Goal: Information Seeking & Learning: Learn about a topic

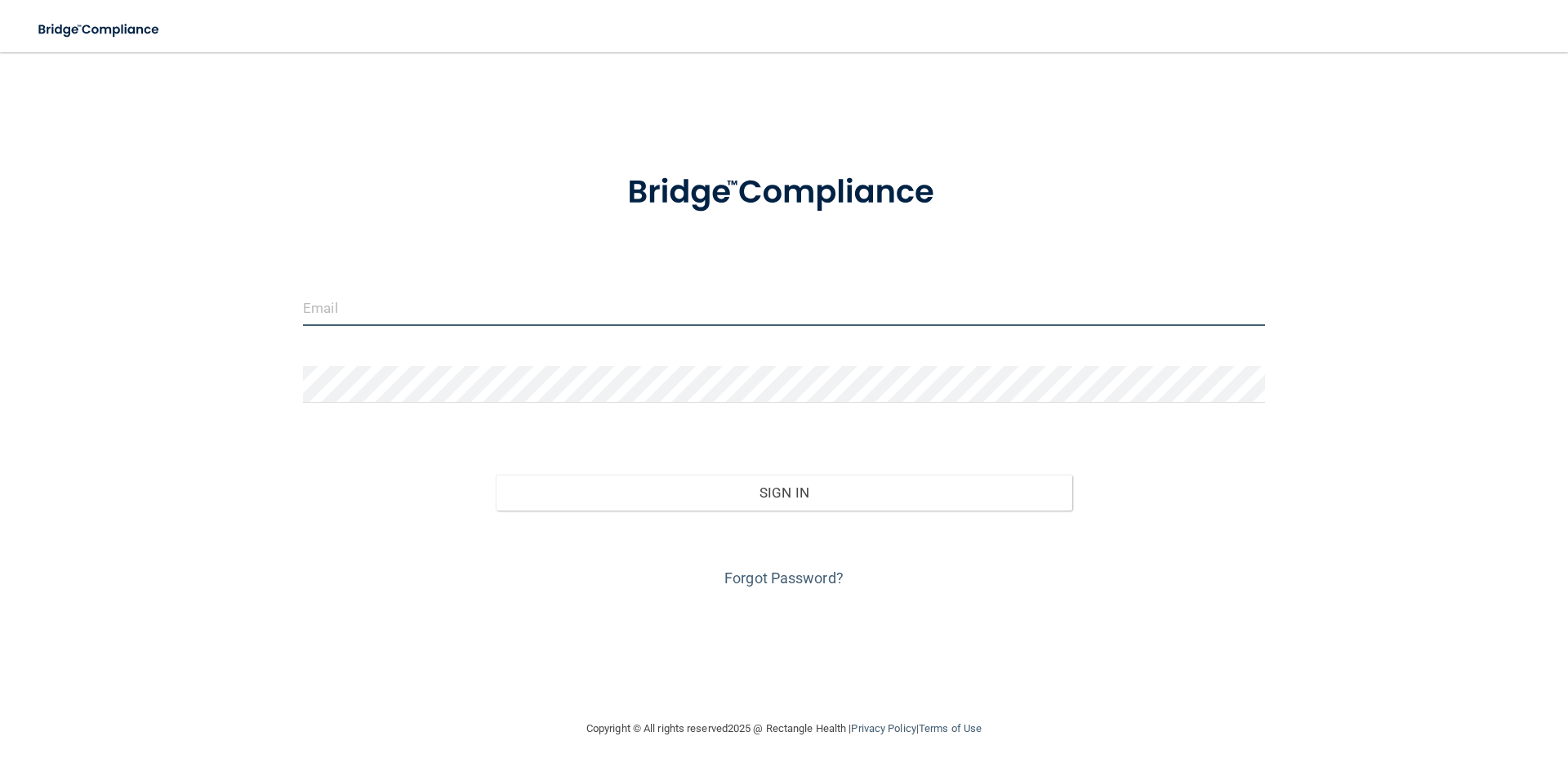
click at [364, 305] on input "email" at bounding box center [784, 308] width 962 height 37
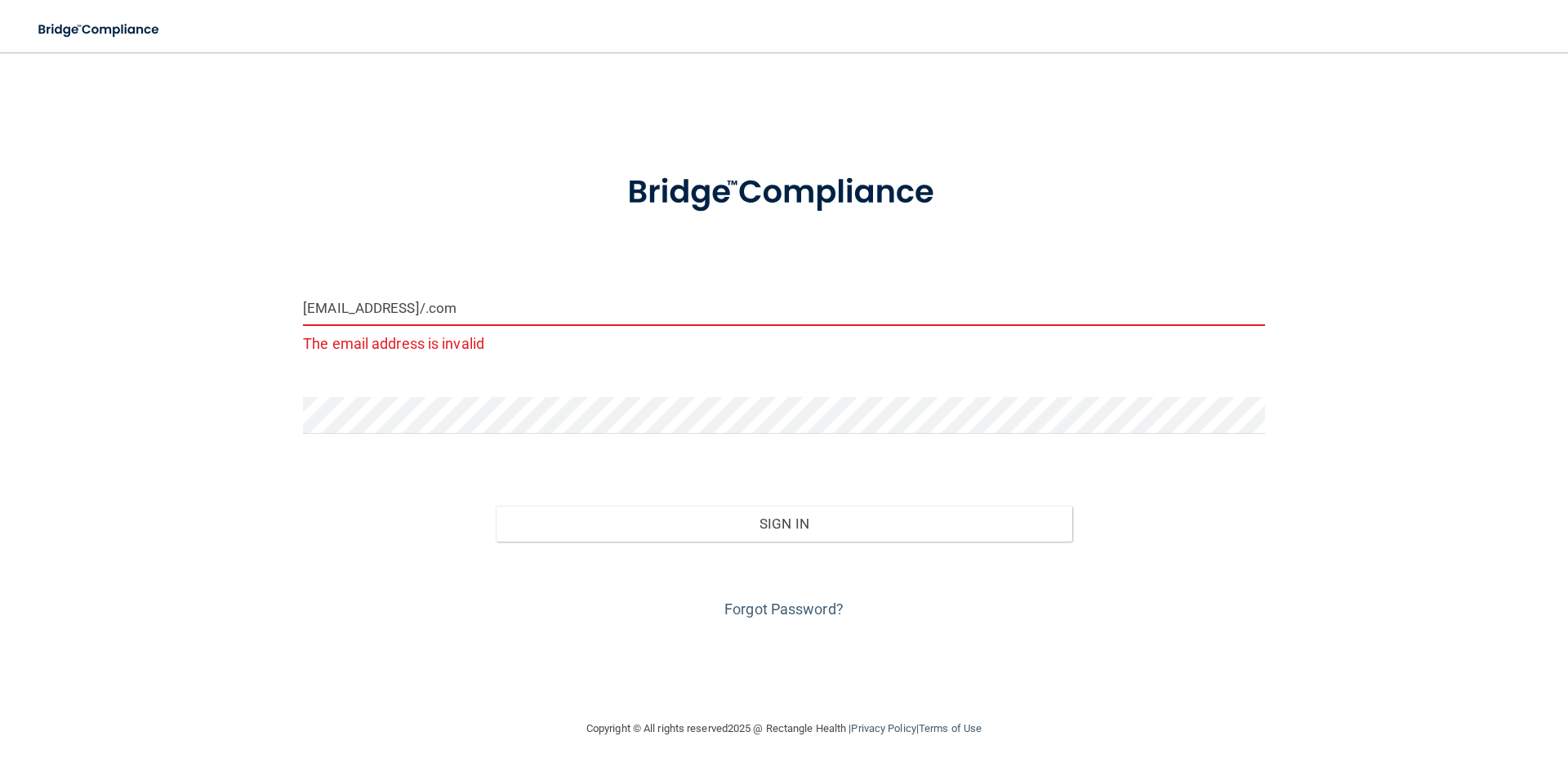
click at [427, 311] on input "emilyromeis@gmail/.com" at bounding box center [784, 308] width 962 height 37
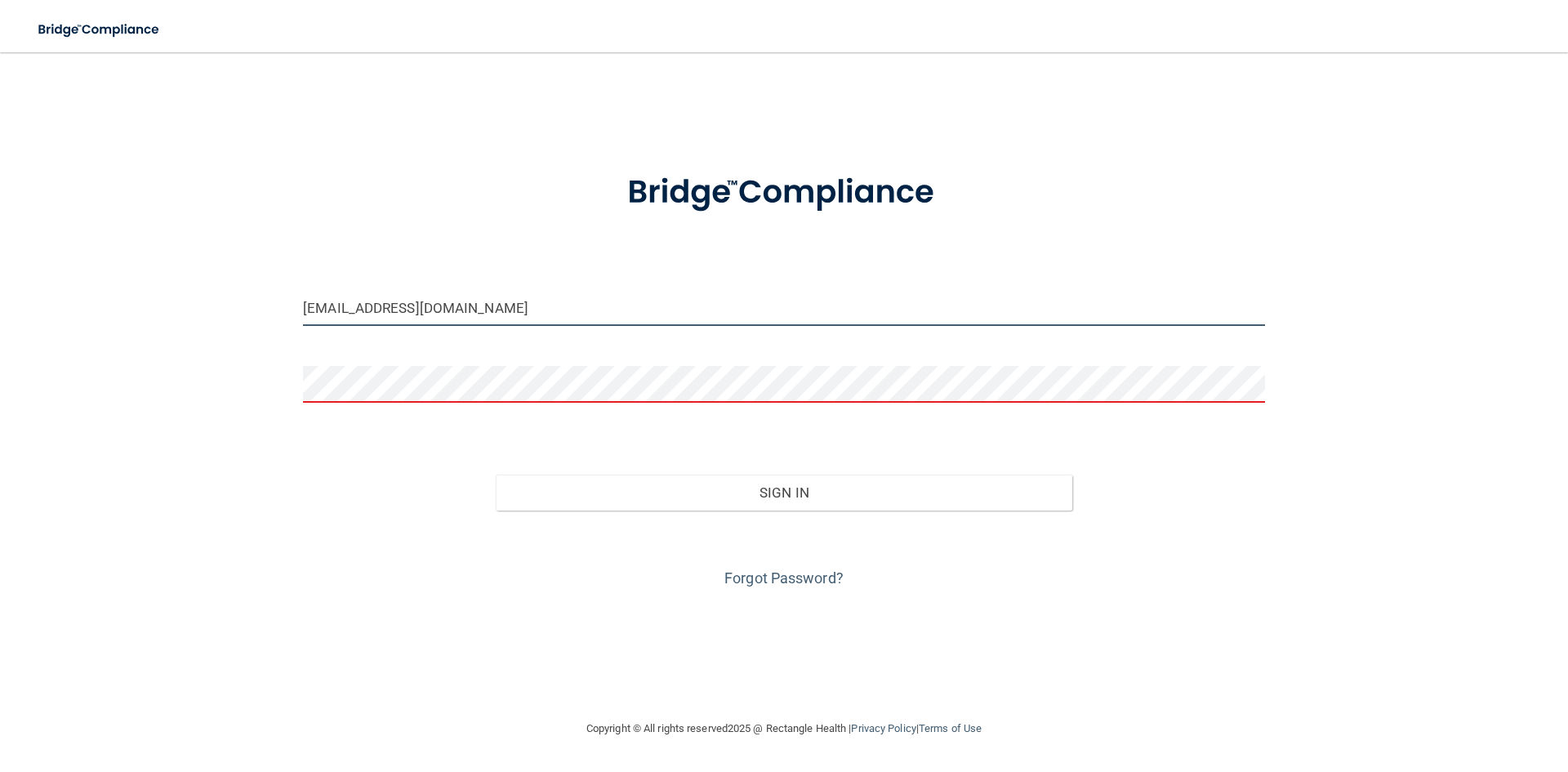
type input "[EMAIL_ADDRESS][DOMAIN_NAME]"
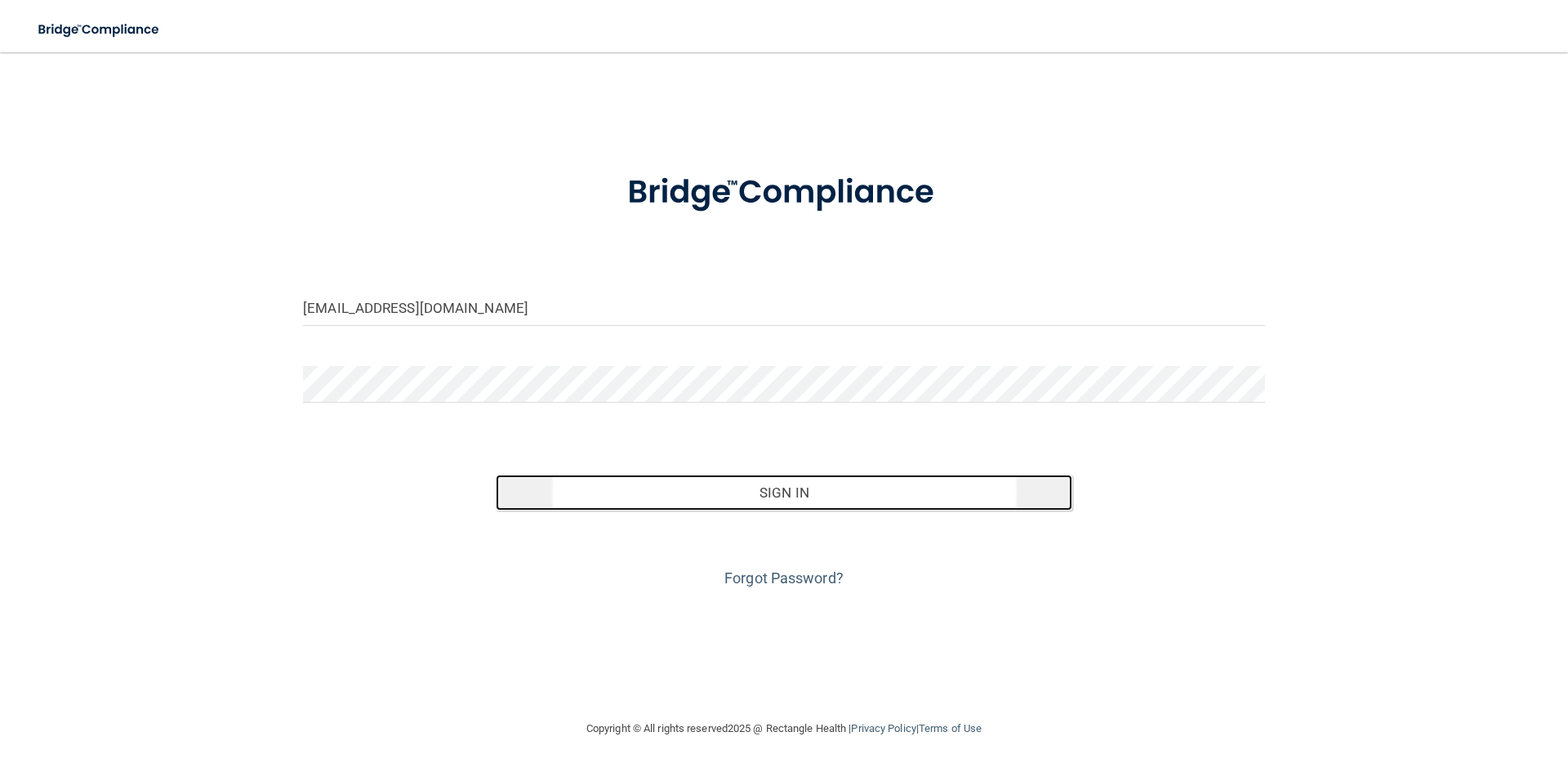
click at [793, 491] on button "Sign In" at bounding box center [784, 492] width 577 height 36
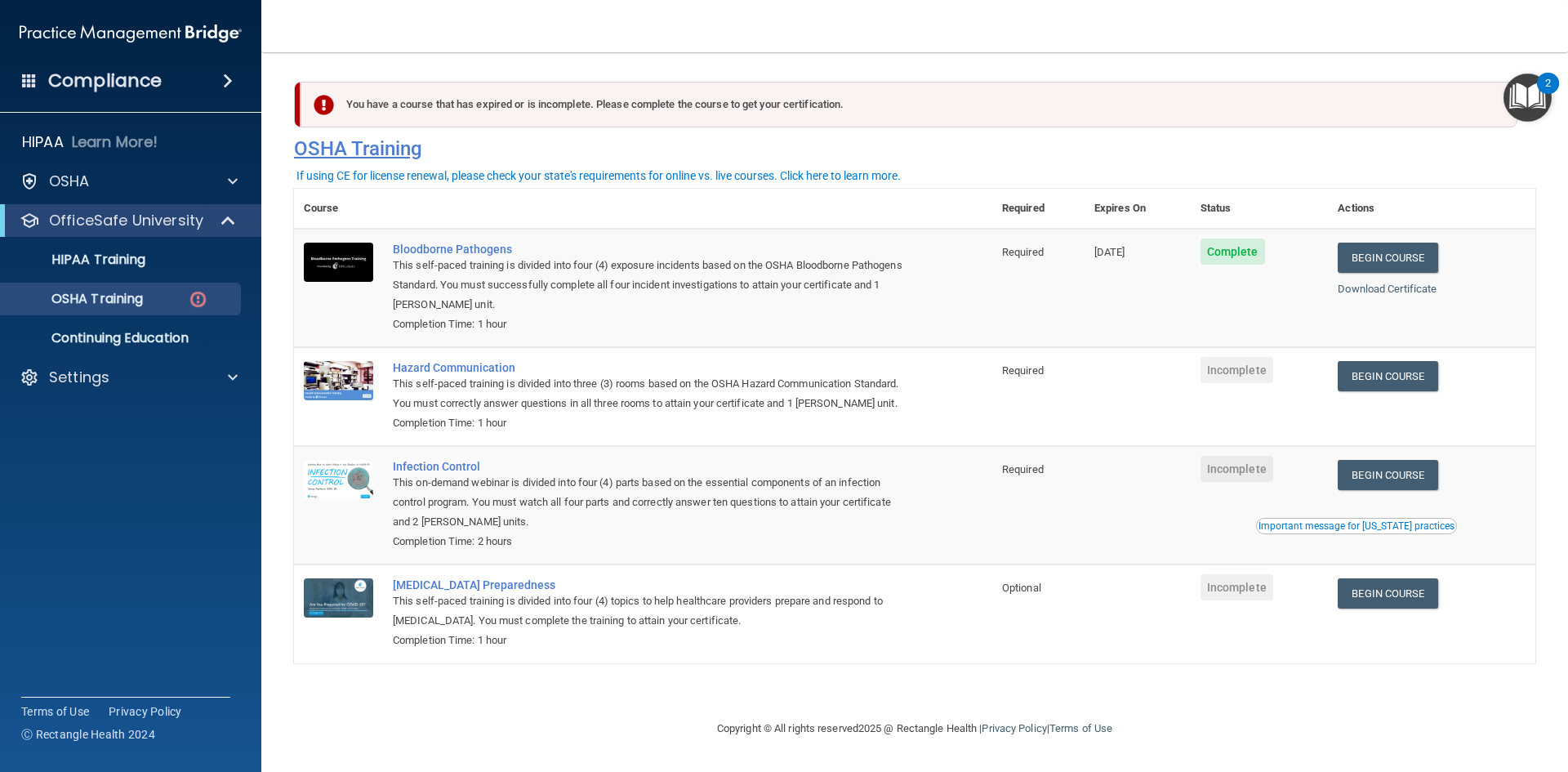
click at [942, 148] on h4 "OSHA Training" at bounding box center [915, 149] width 1241 height 23
click at [1372, 377] on link "Begin Course" at bounding box center [1387, 375] width 99 height 30
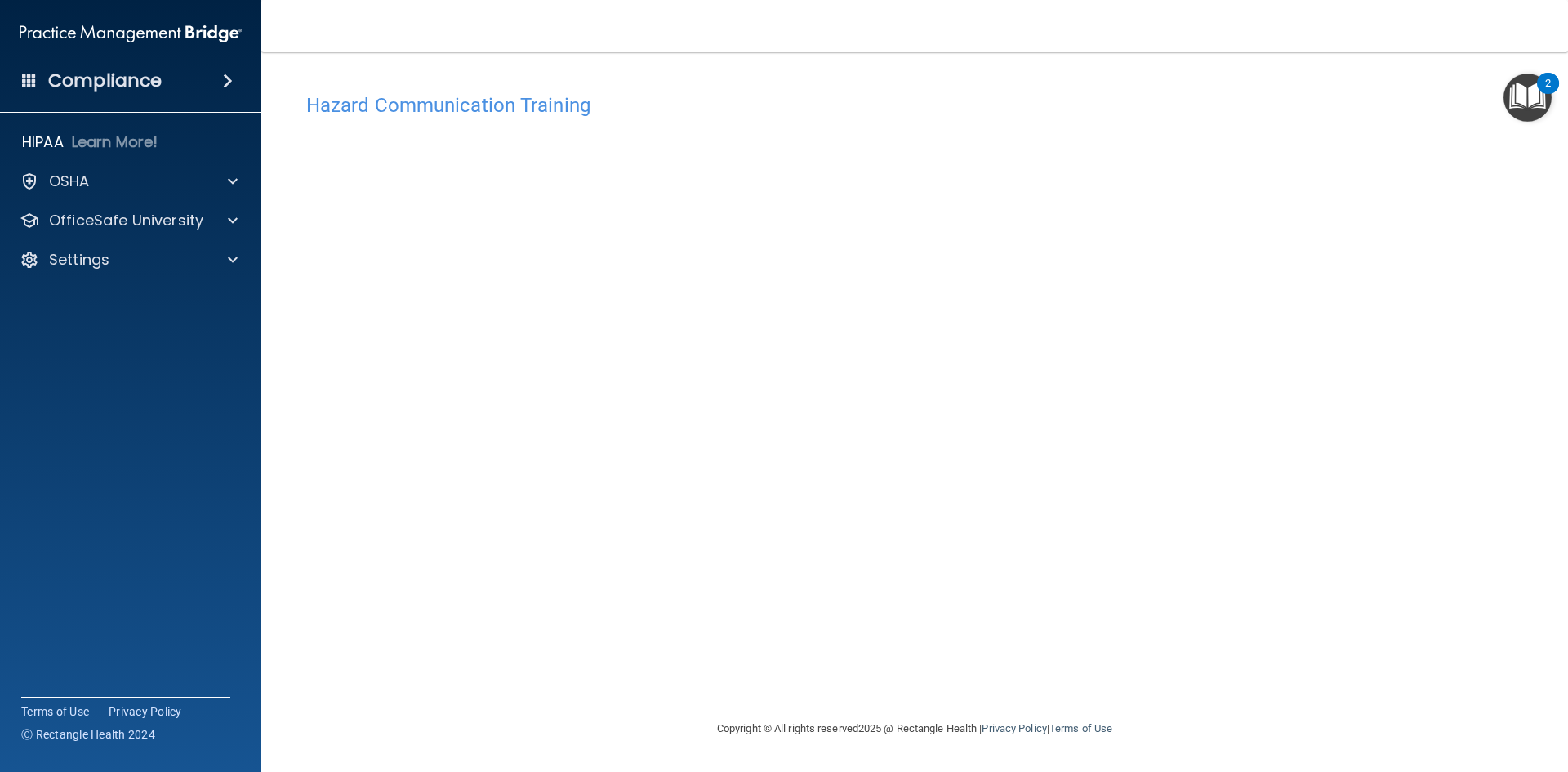
drag, startPoint x: 1567, startPoint y: 1, endPoint x: 911, endPoint y: 93, distance: 662.4
click at [911, 93] on div "Hazard Communication Training" at bounding box center [915, 104] width 1241 height 40
click at [120, 84] on h4 "Compliance" at bounding box center [105, 81] width 114 height 23
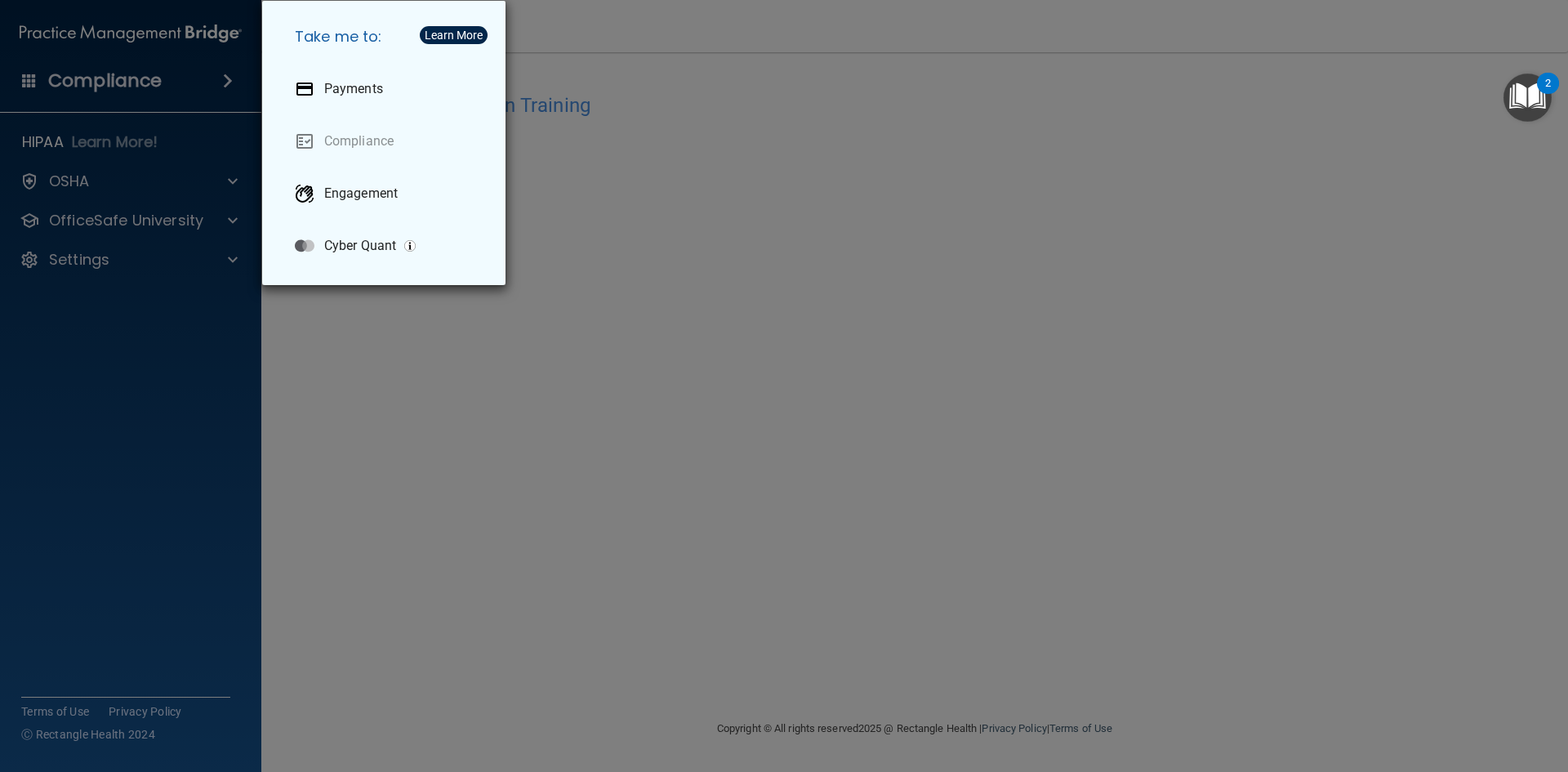
click at [120, 84] on div "Take me to: Payments Compliance Engagement Cyber Quant" at bounding box center [784, 386] width 1568 height 772
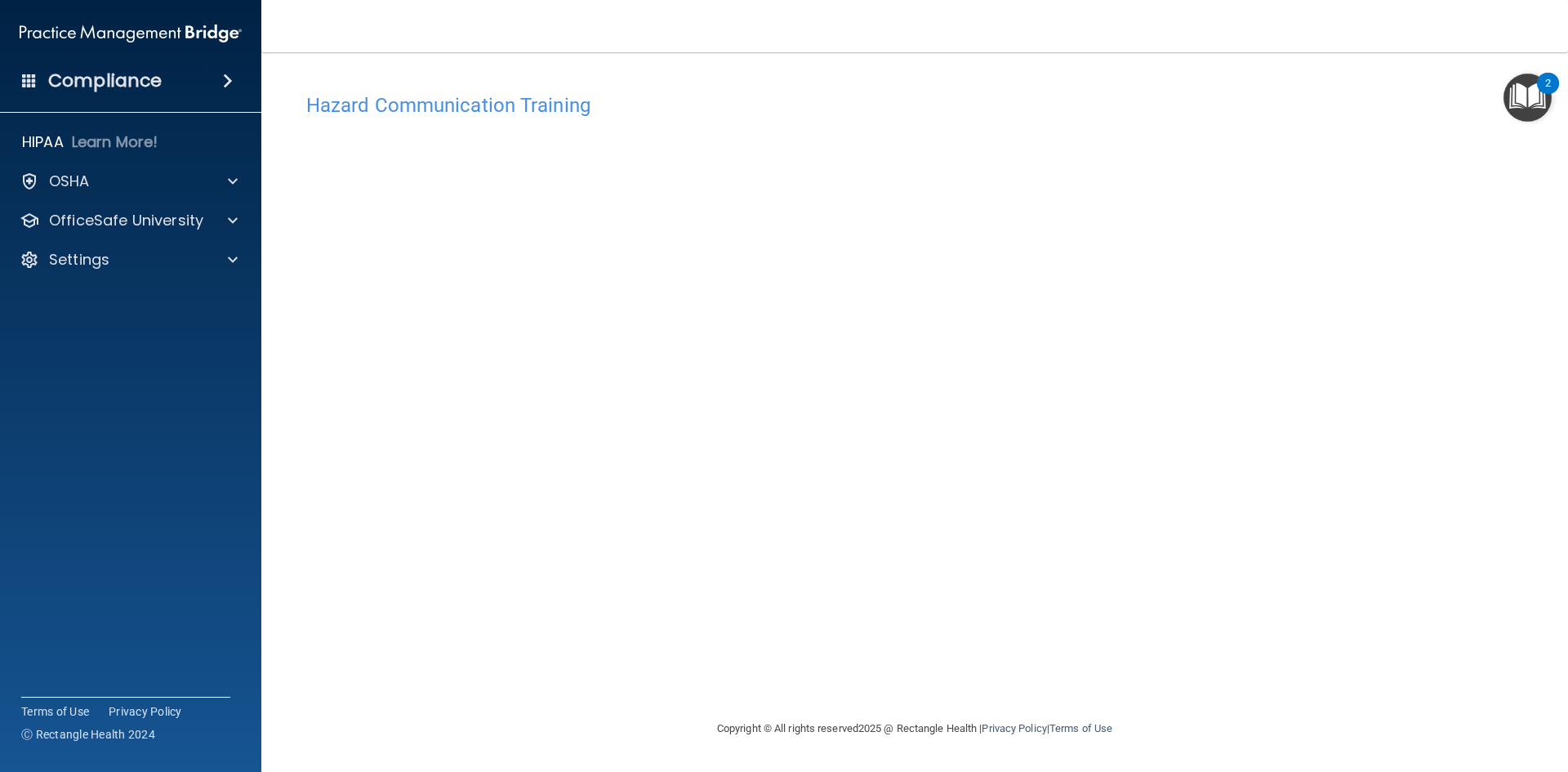
click at [1511, 96] on img "Open Resource Center, 2 new notifications" at bounding box center [1527, 97] width 48 height 48
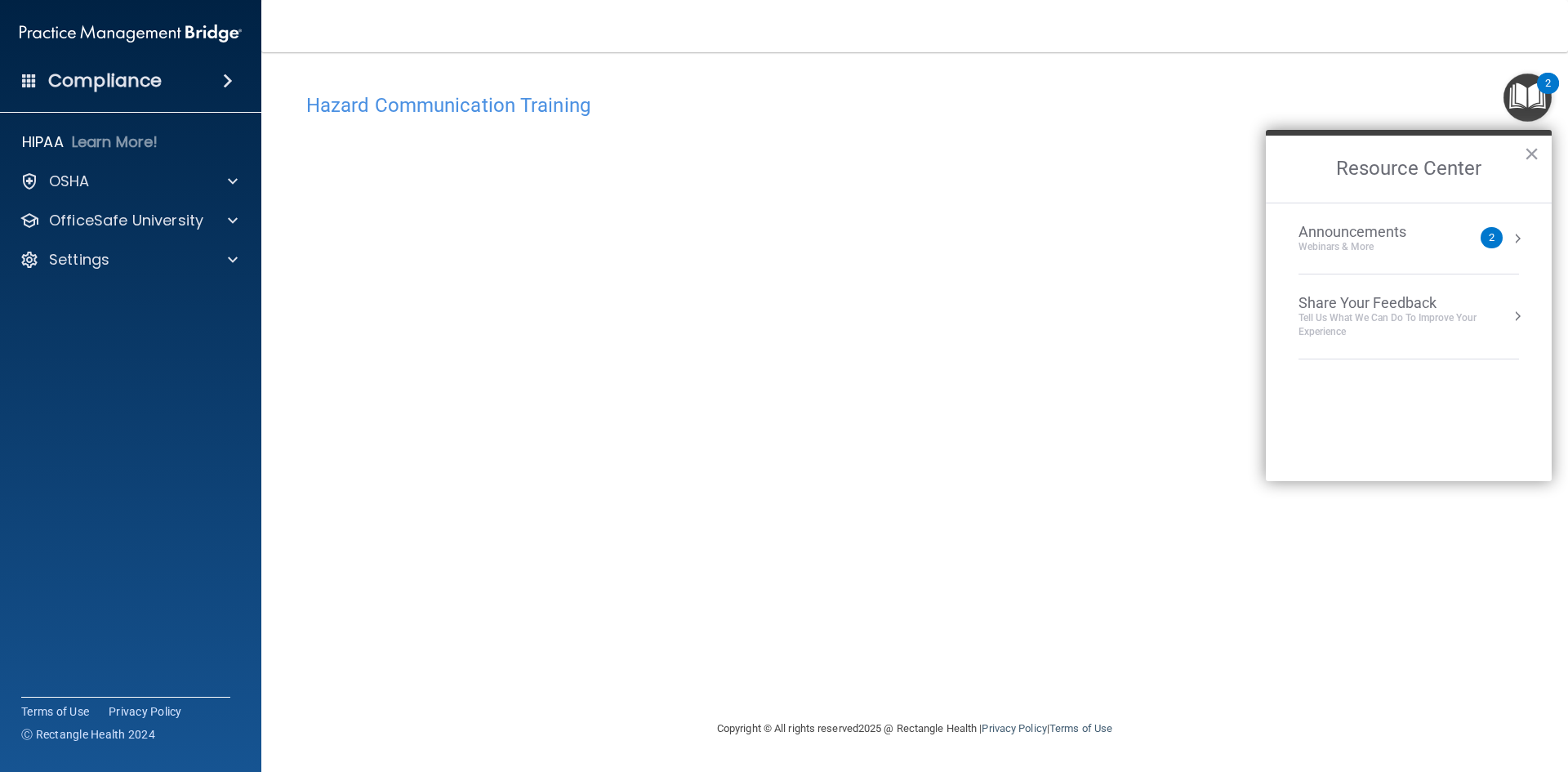
click at [1490, 237] on div "2" at bounding box center [1492, 237] width 6 height 0
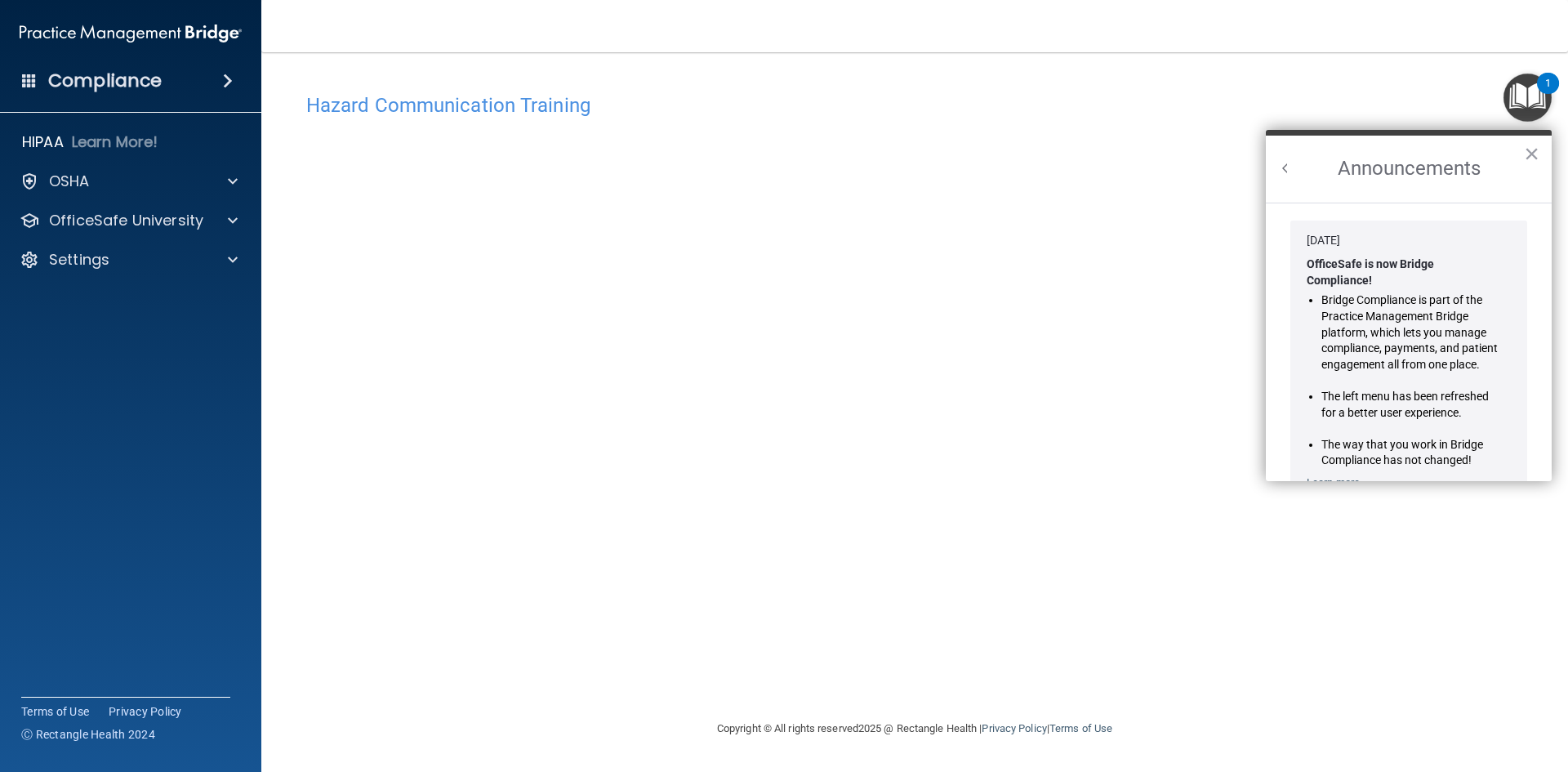
click at [1282, 169] on button "Back to Resource Center Home" at bounding box center [1285, 168] width 16 height 16
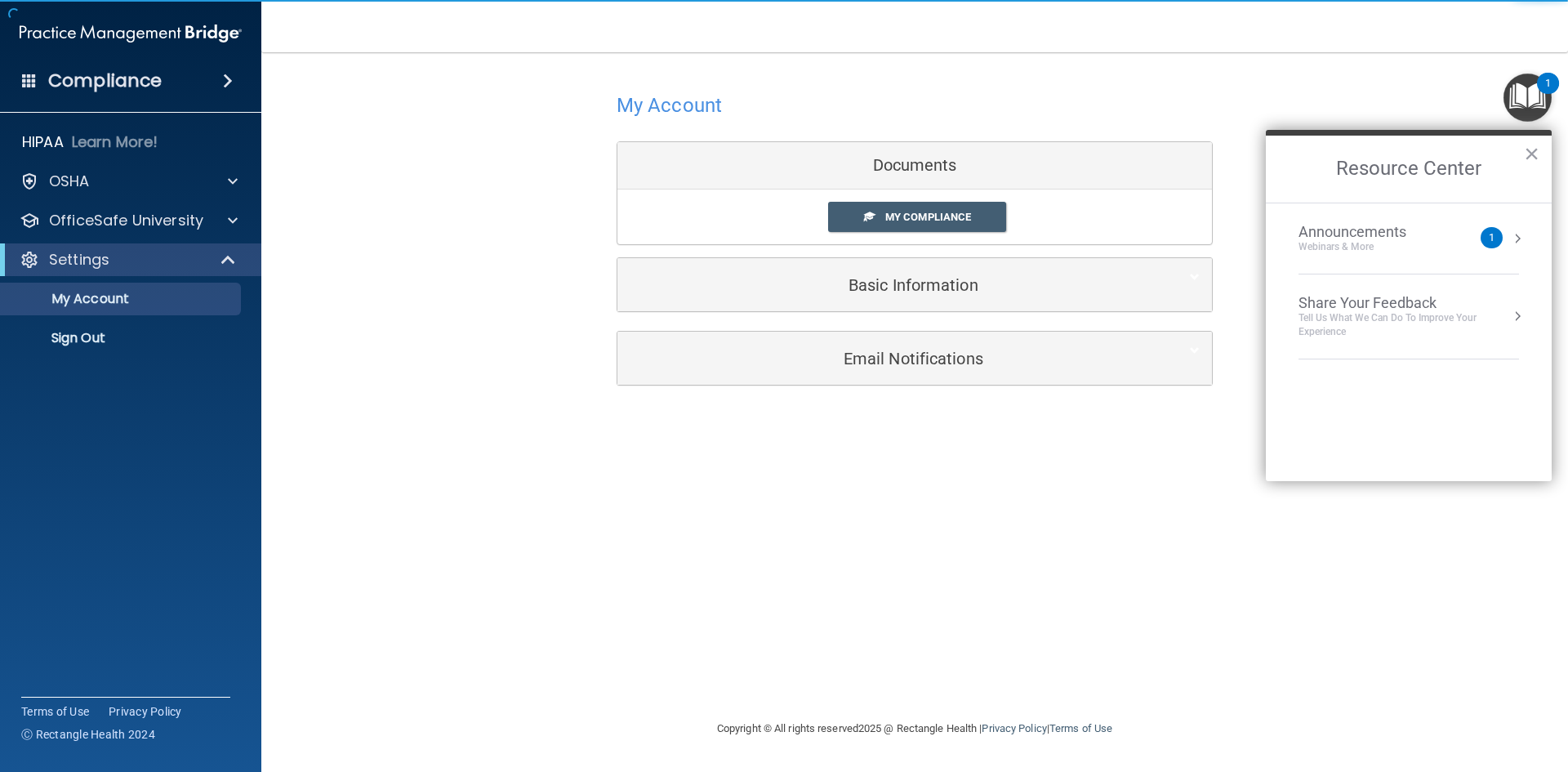
click at [959, 458] on div "My Account Documents My Compliance My Compliance My BAA Basic Information Full …" at bounding box center [915, 385] width 1241 height 634
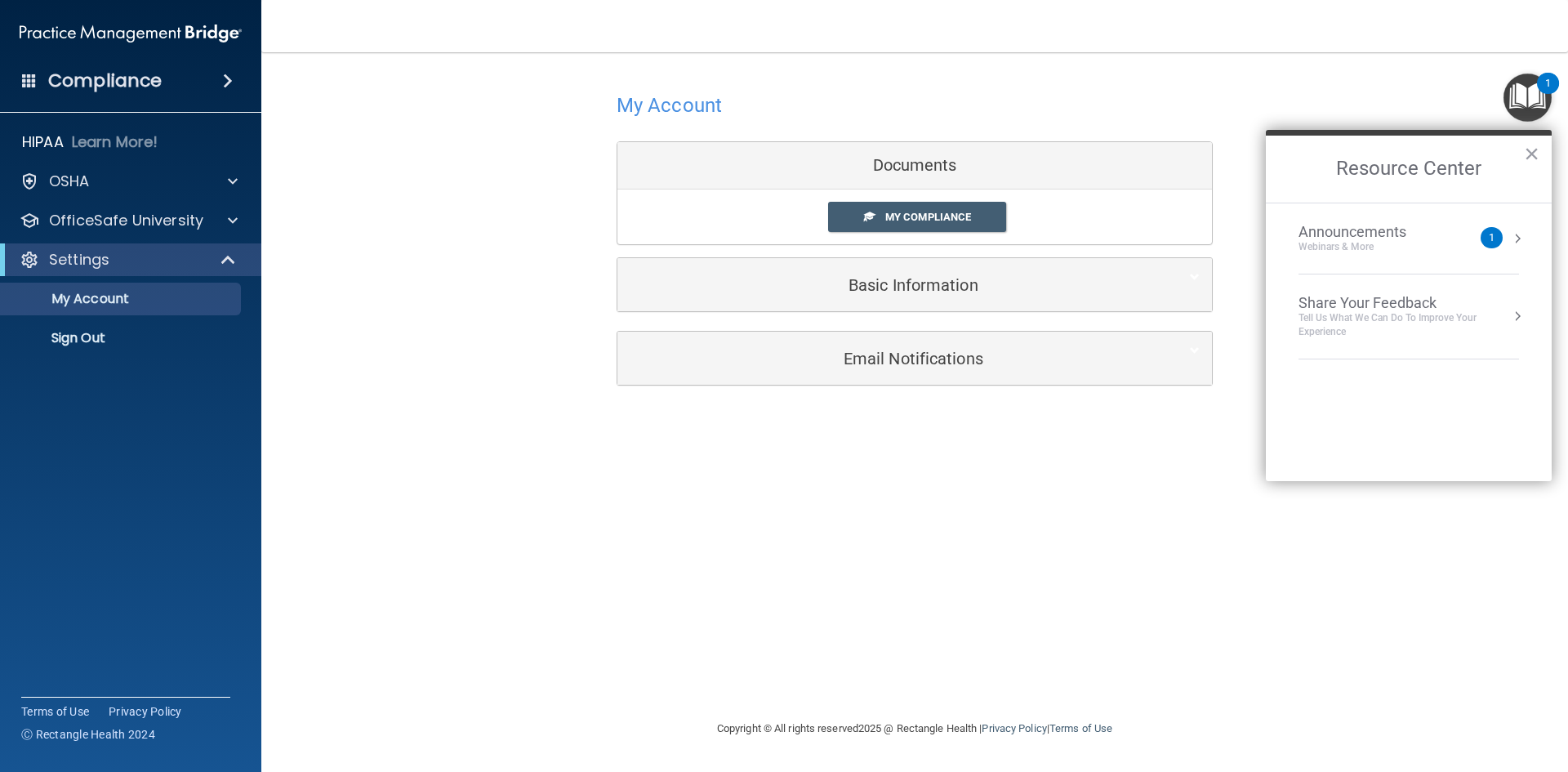
click at [1530, 96] on img "Open Resource Center, 1 new notification" at bounding box center [1527, 97] width 48 height 48
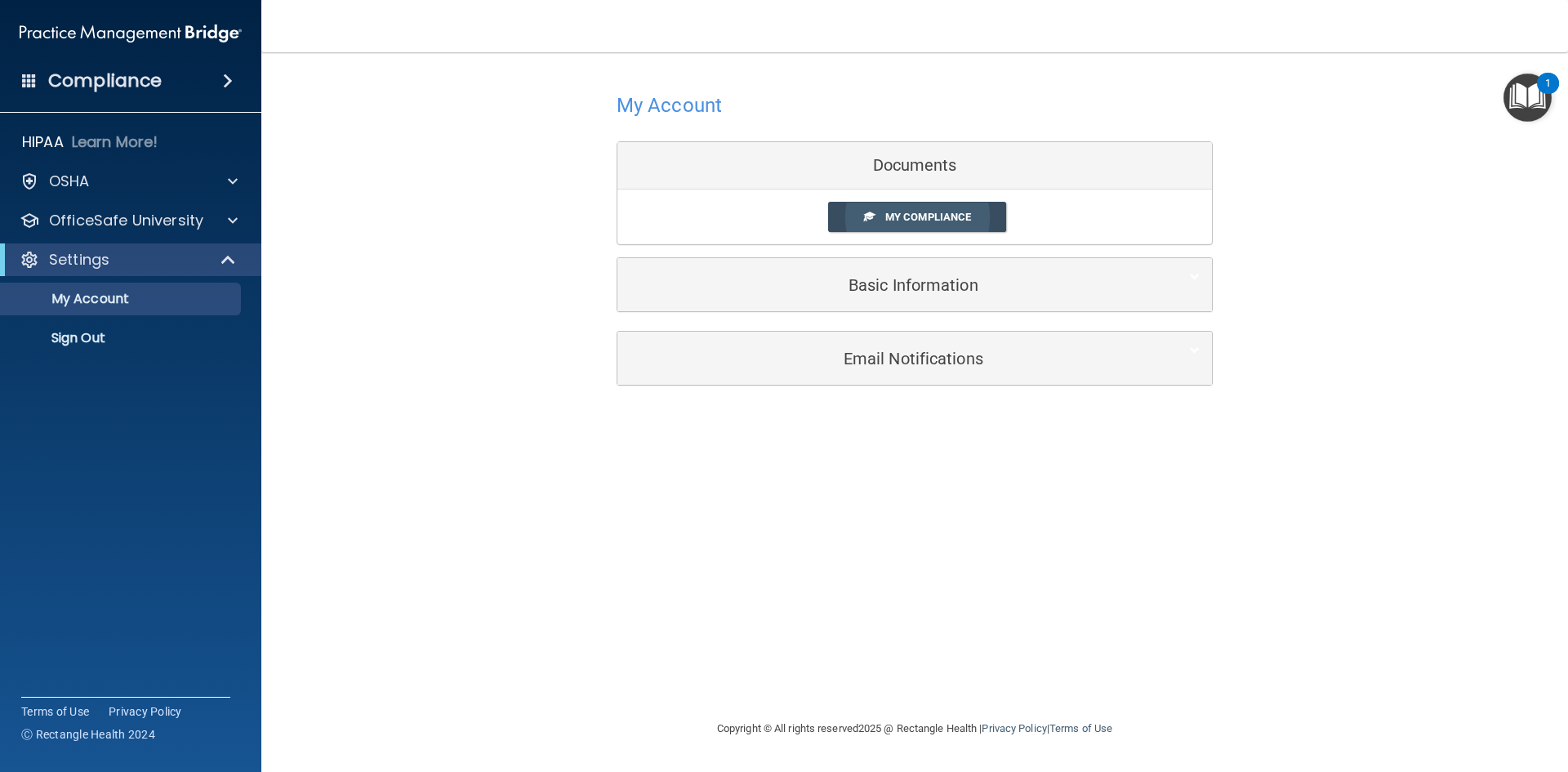
click at [876, 225] on link "My Compliance" at bounding box center [917, 216] width 179 height 30
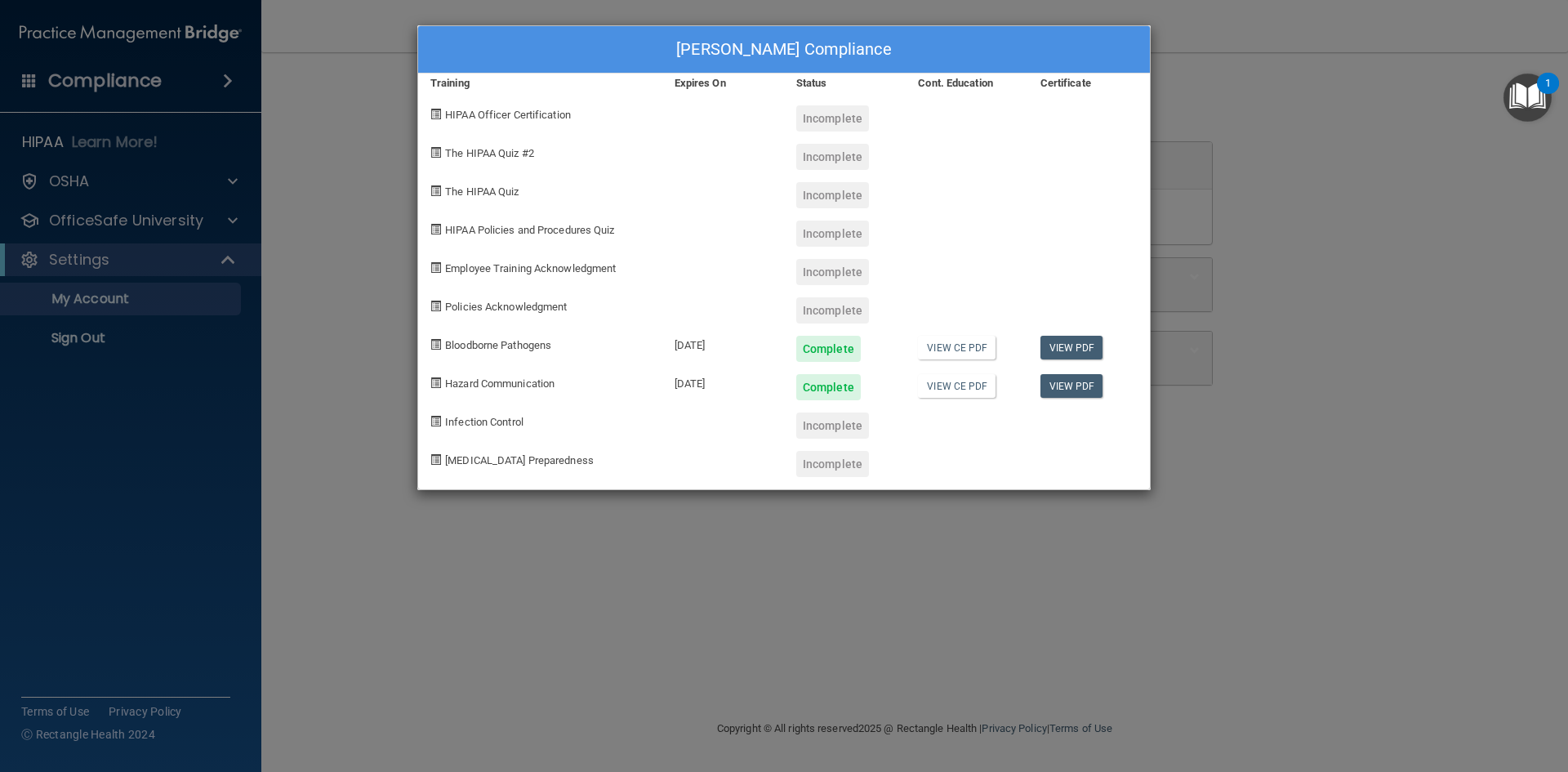
click at [345, 130] on div "Emily Romeis's Compliance Training Expires On Status Cont. Education Certificat…" at bounding box center [784, 386] width 1568 height 772
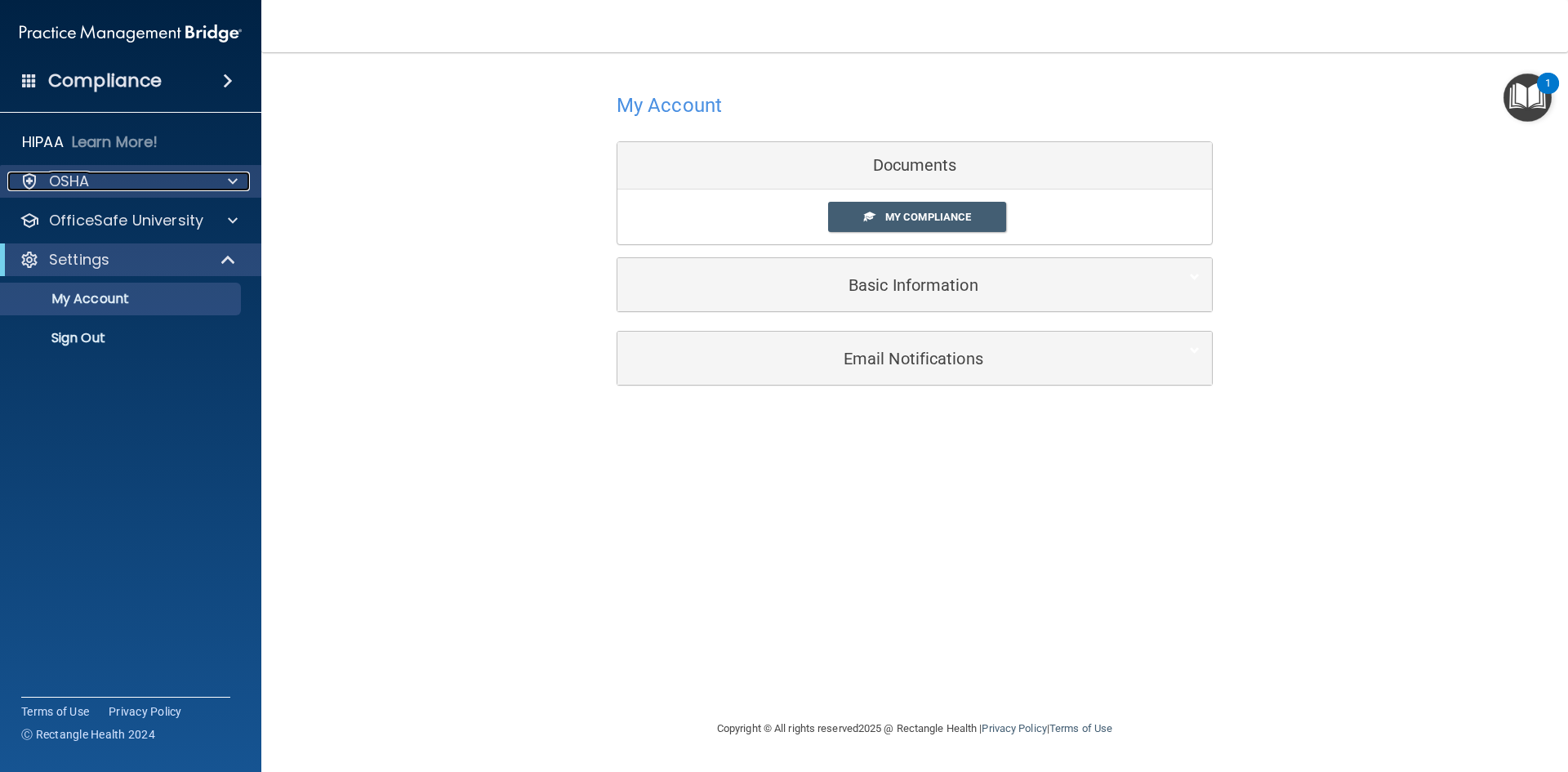
click at [224, 179] on div at bounding box center [230, 181] width 41 height 19
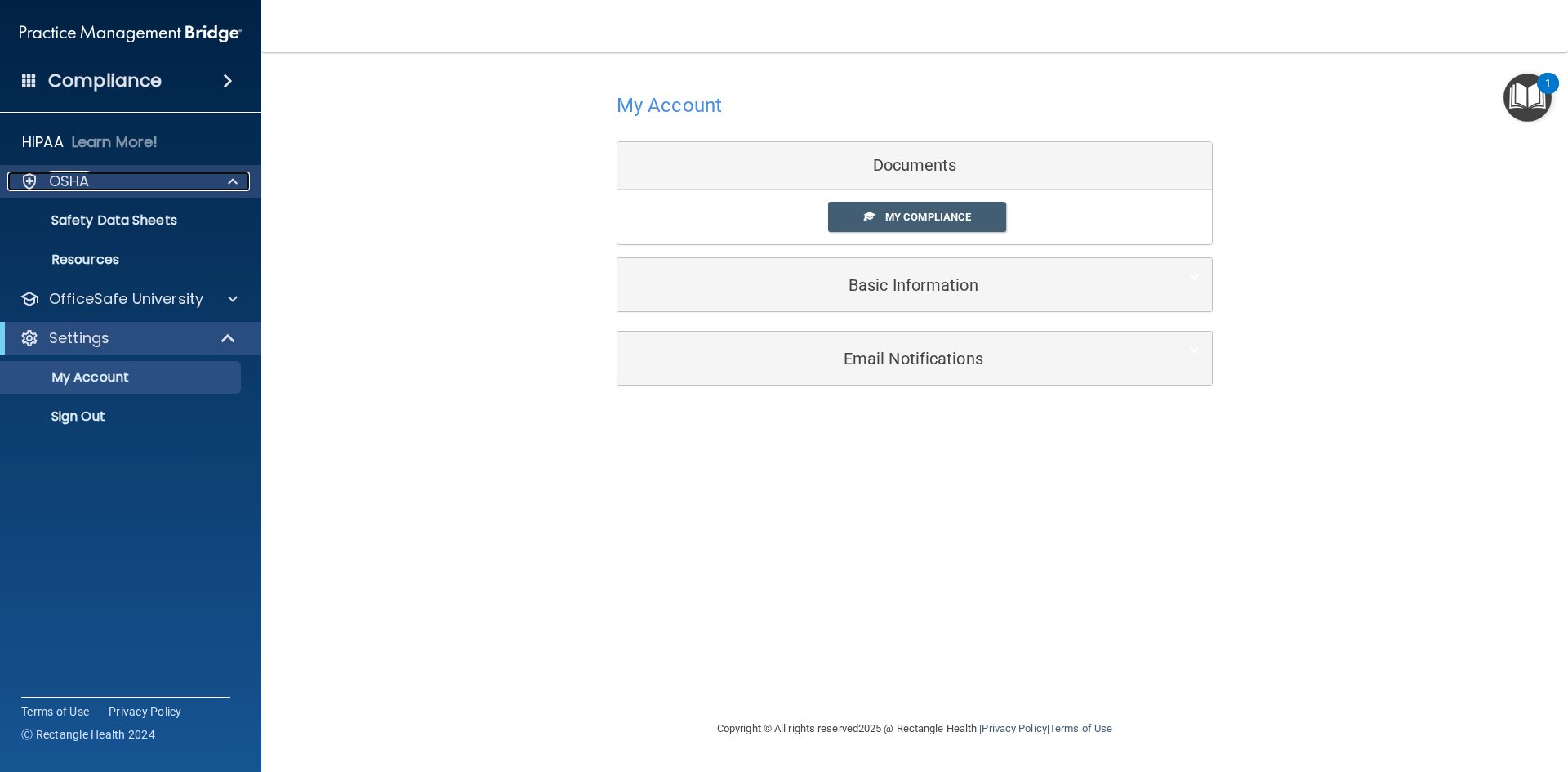
click at [224, 179] on div at bounding box center [230, 181] width 41 height 19
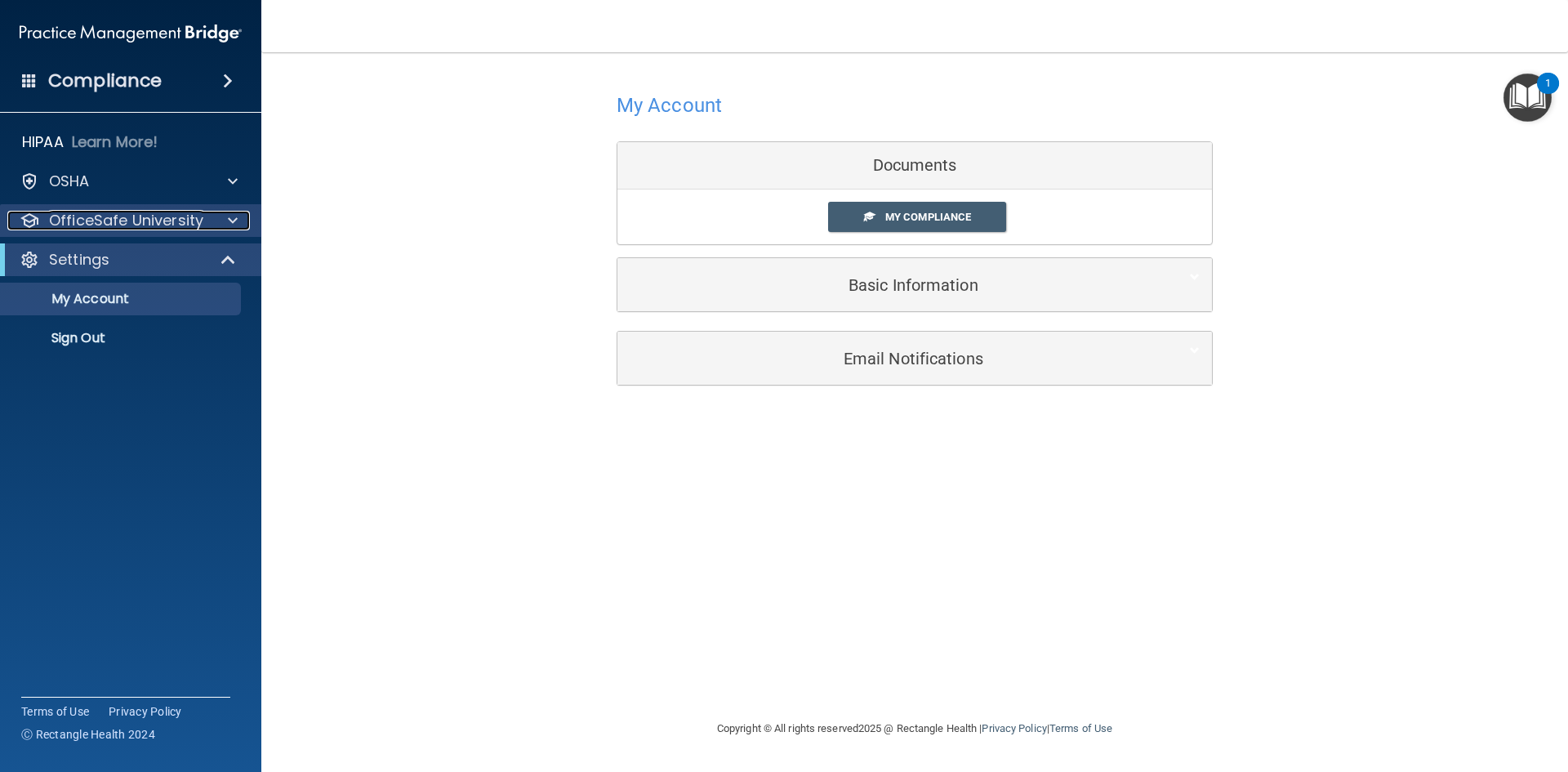
click at [233, 223] on span at bounding box center [233, 220] width 10 height 19
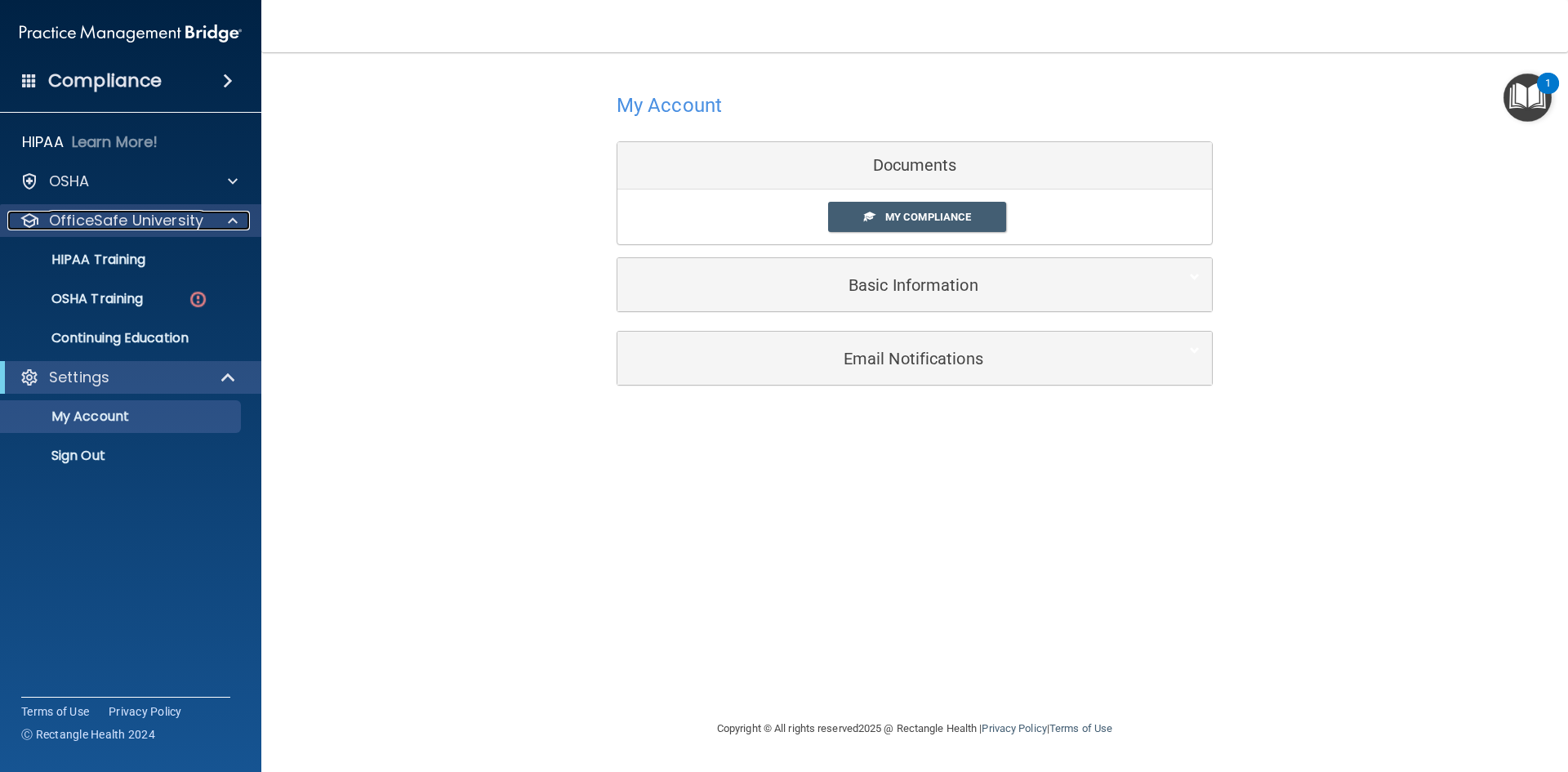
click at [233, 223] on span at bounding box center [233, 220] width 10 height 19
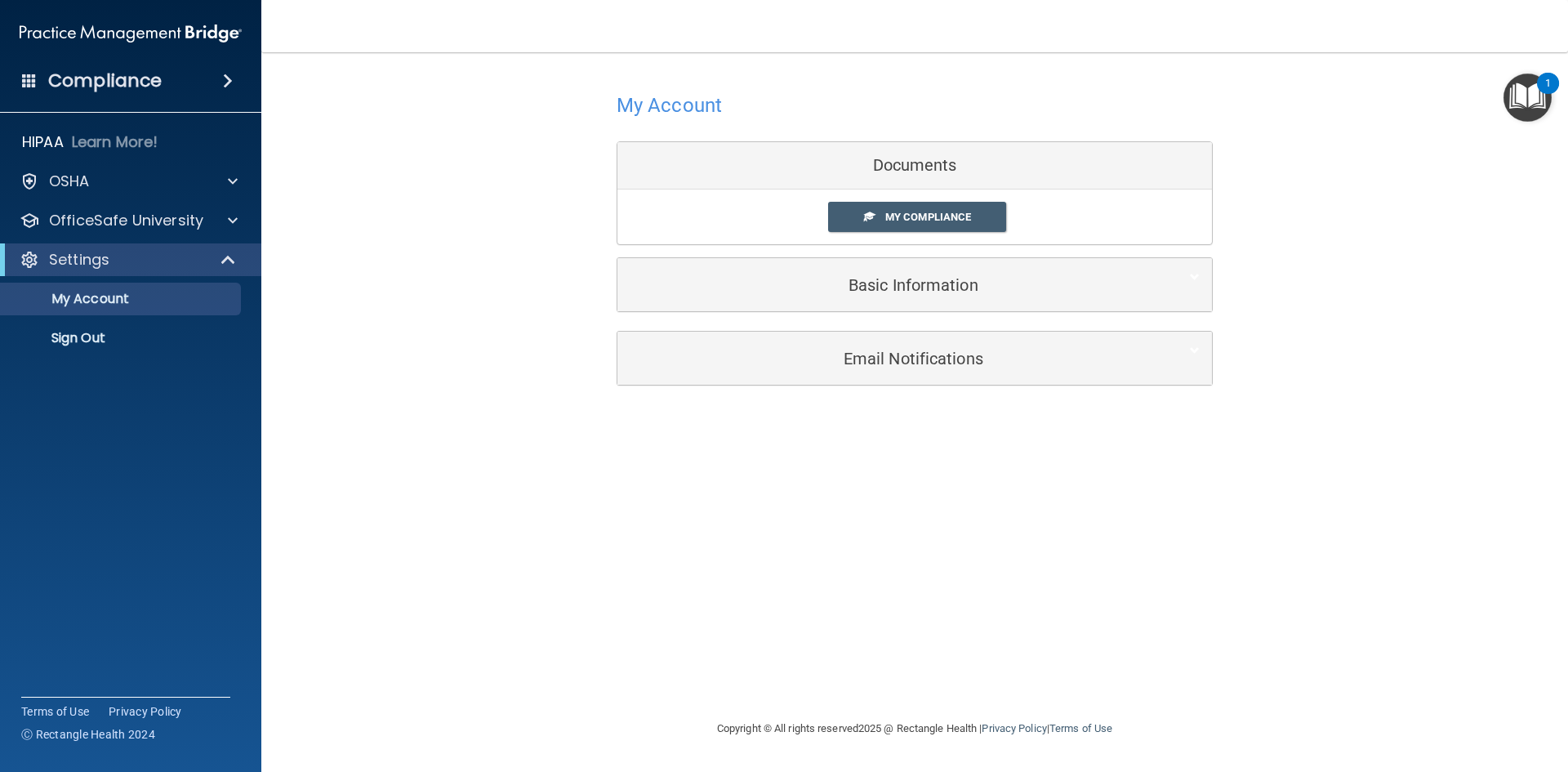
click at [228, 77] on span at bounding box center [228, 81] width 10 height 19
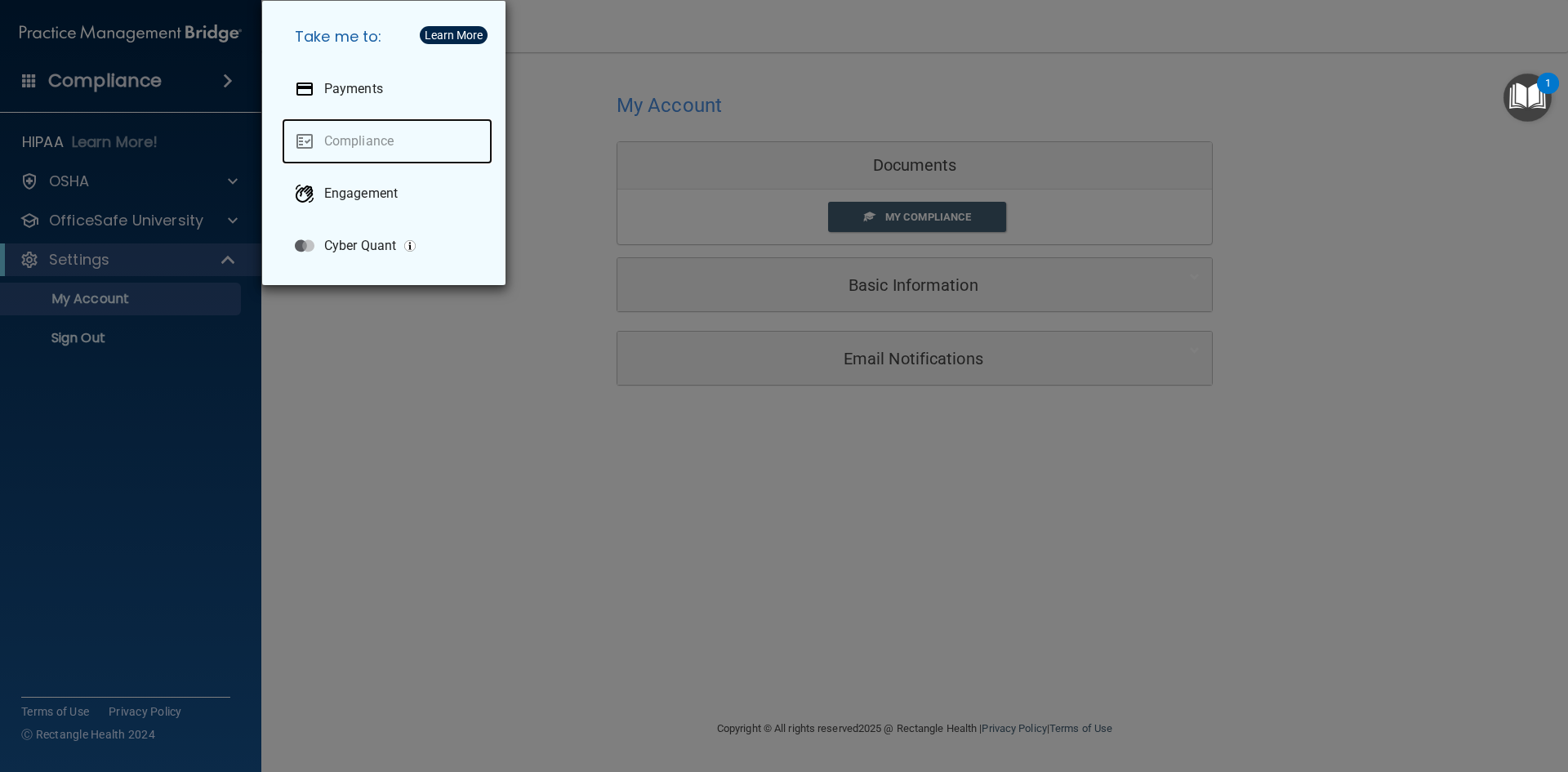
click at [360, 135] on link "Compliance" at bounding box center [387, 141] width 210 height 45
click at [88, 79] on div "Take me to: Payments Compliance Engagement Cyber Quant" at bounding box center [784, 386] width 1568 height 772
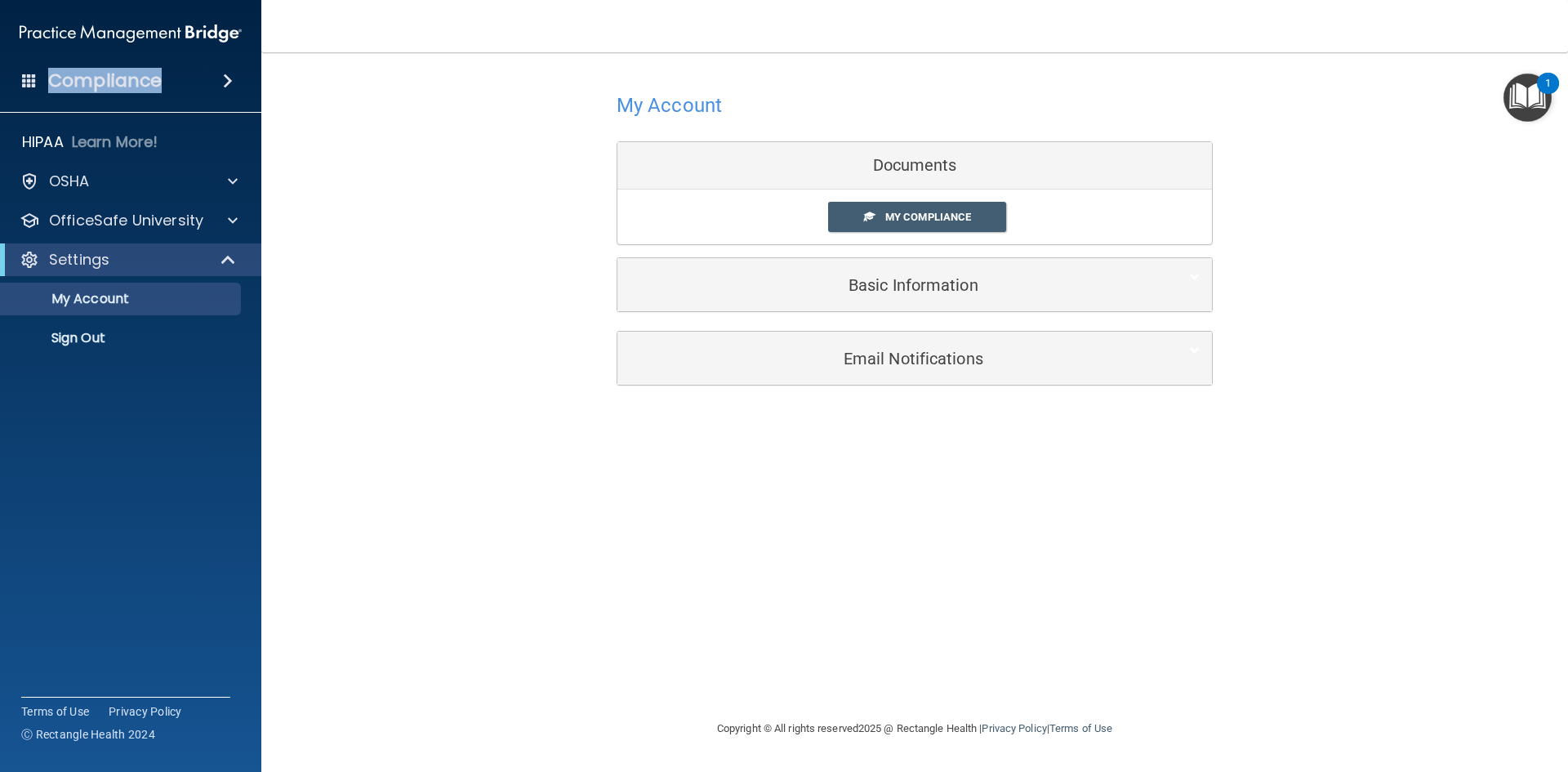
click at [88, 79] on h4 "Compliance" at bounding box center [105, 81] width 114 height 23
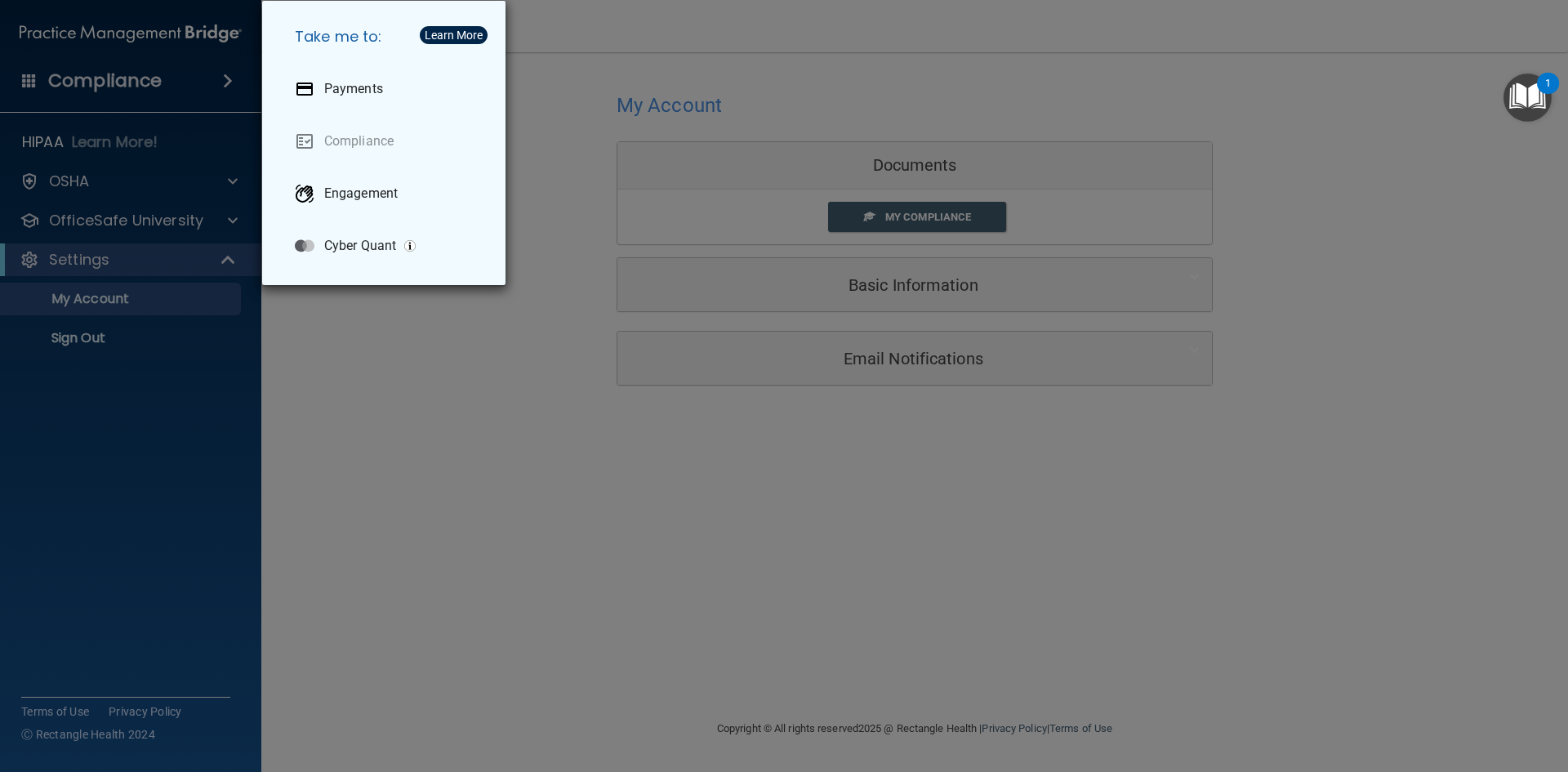
click at [88, 79] on div "Take me to: Payments Compliance Engagement Cyber Quant" at bounding box center [784, 386] width 1568 height 772
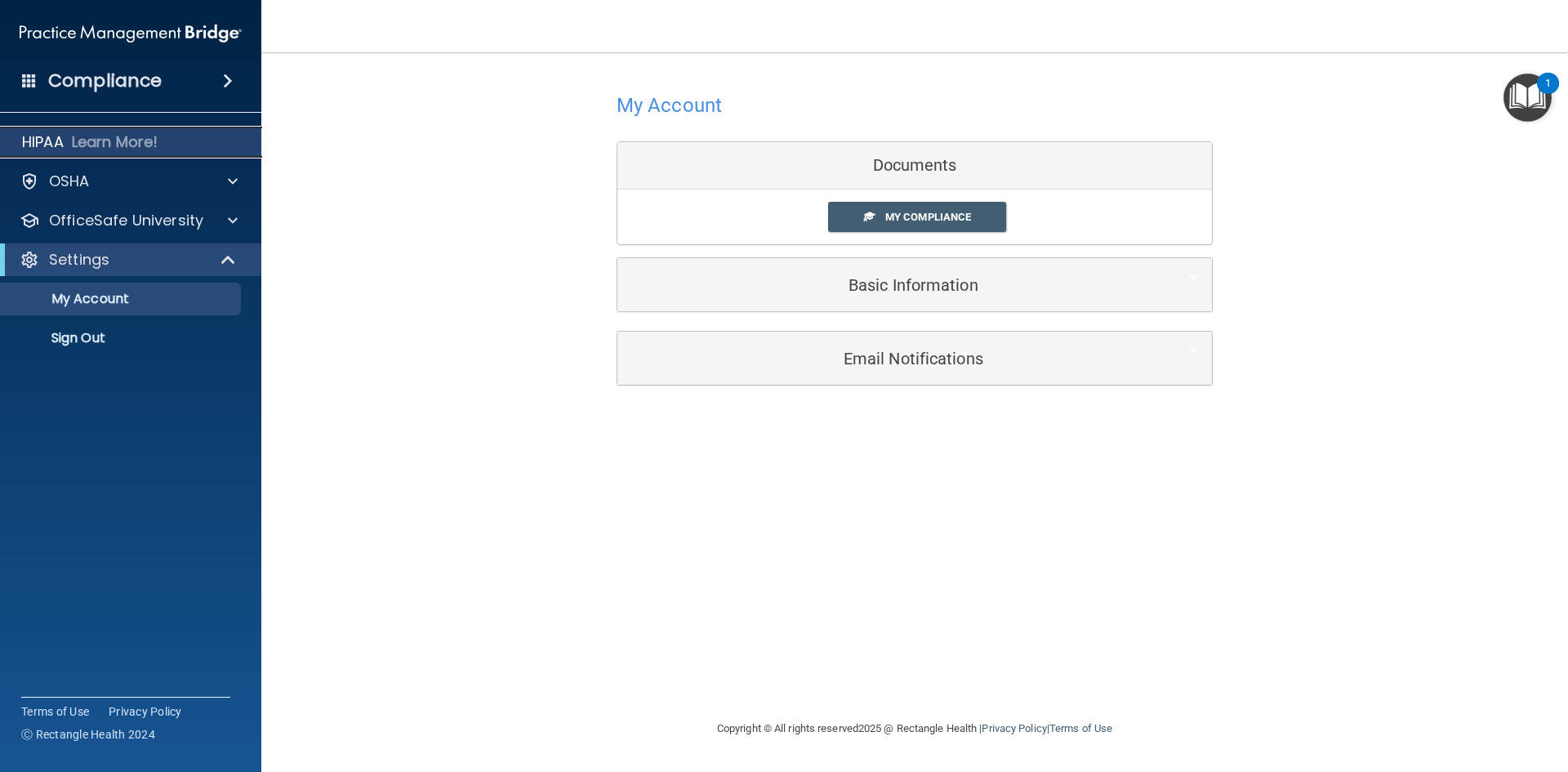
click at [79, 146] on p "Learn More!" at bounding box center [115, 142] width 87 height 19
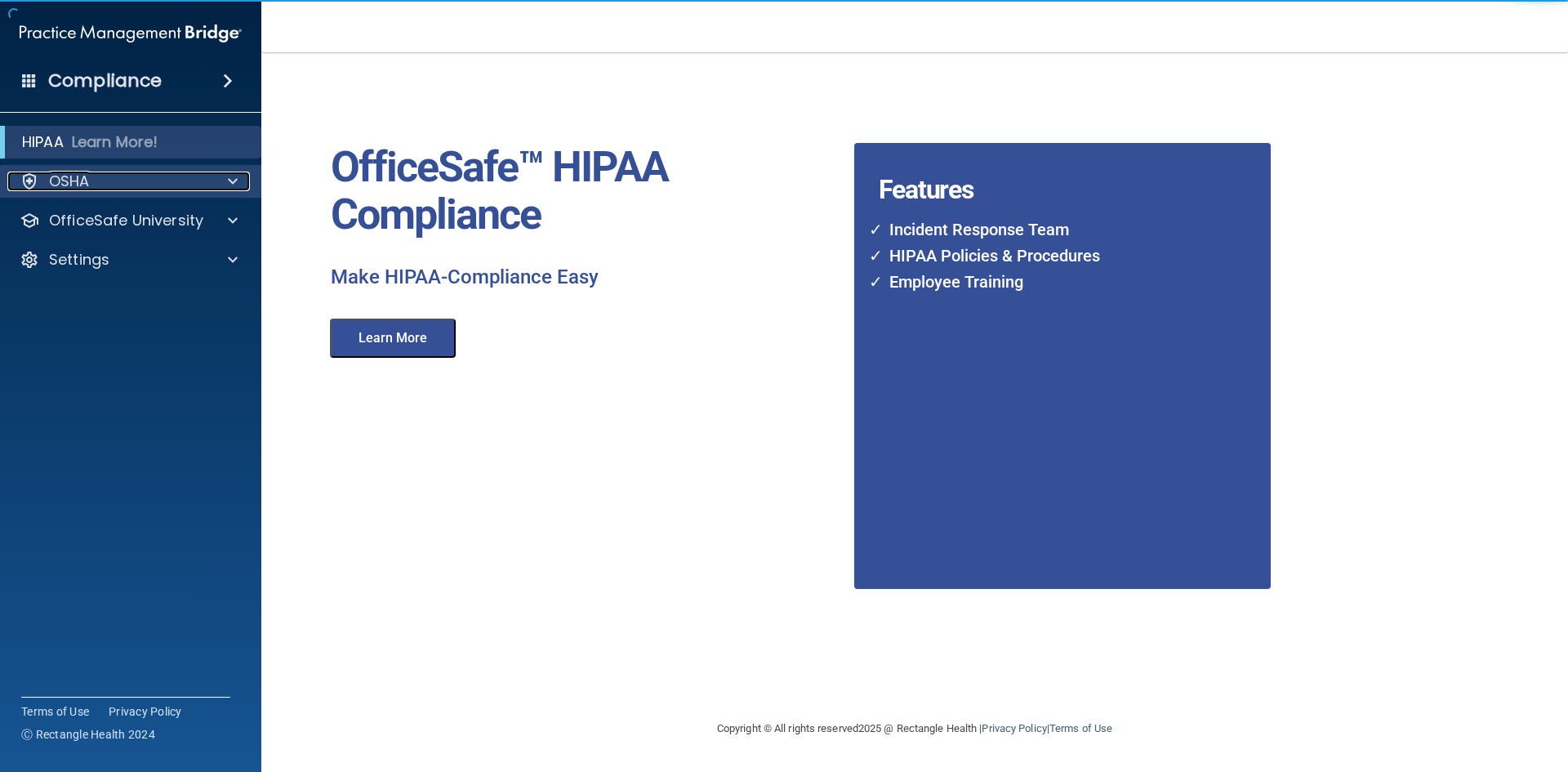
click at [77, 179] on p "OSHA" at bounding box center [69, 181] width 41 height 19
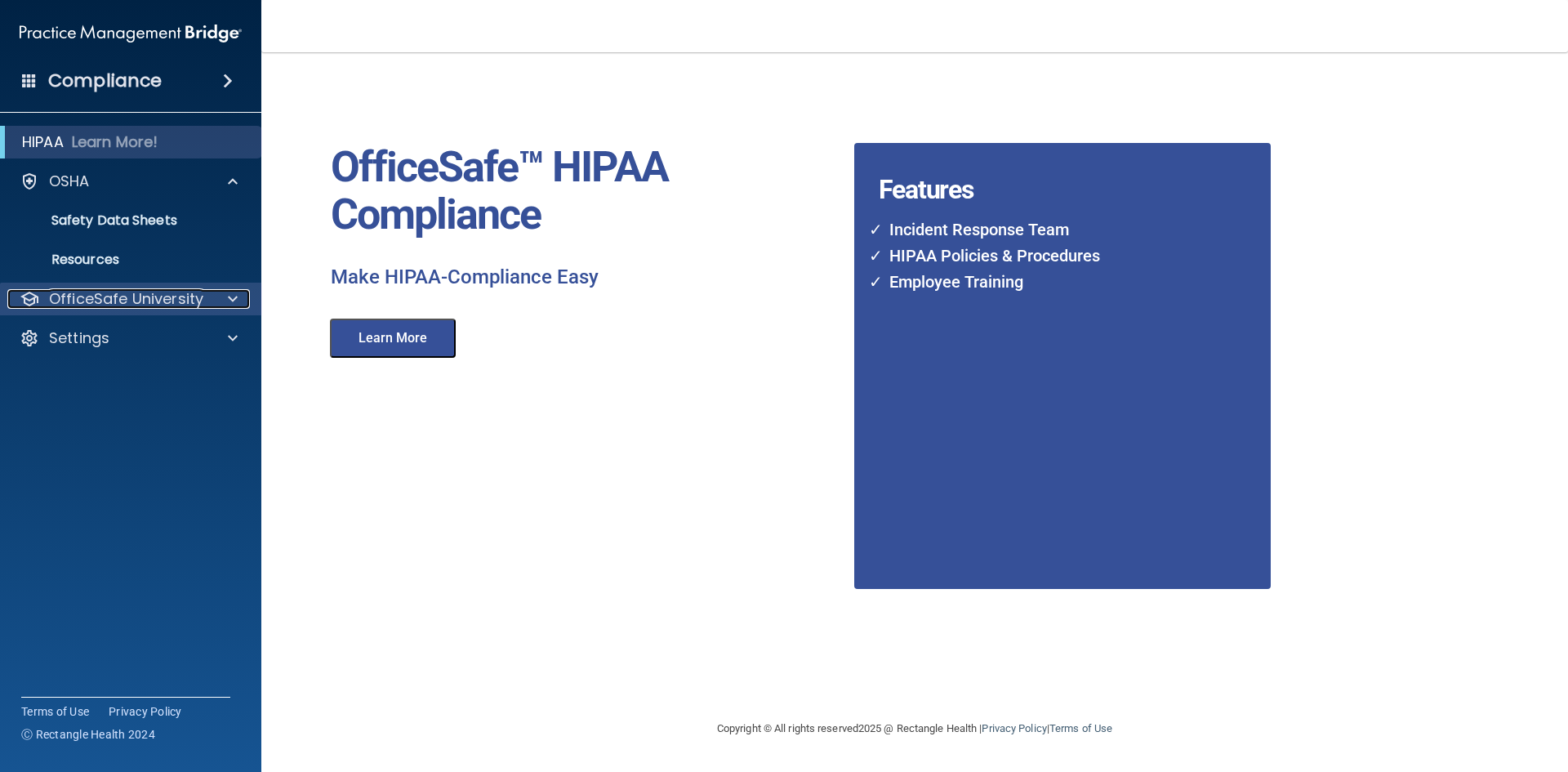
click at [89, 294] on p "OfficeSafe University" at bounding box center [126, 299] width 154 height 19
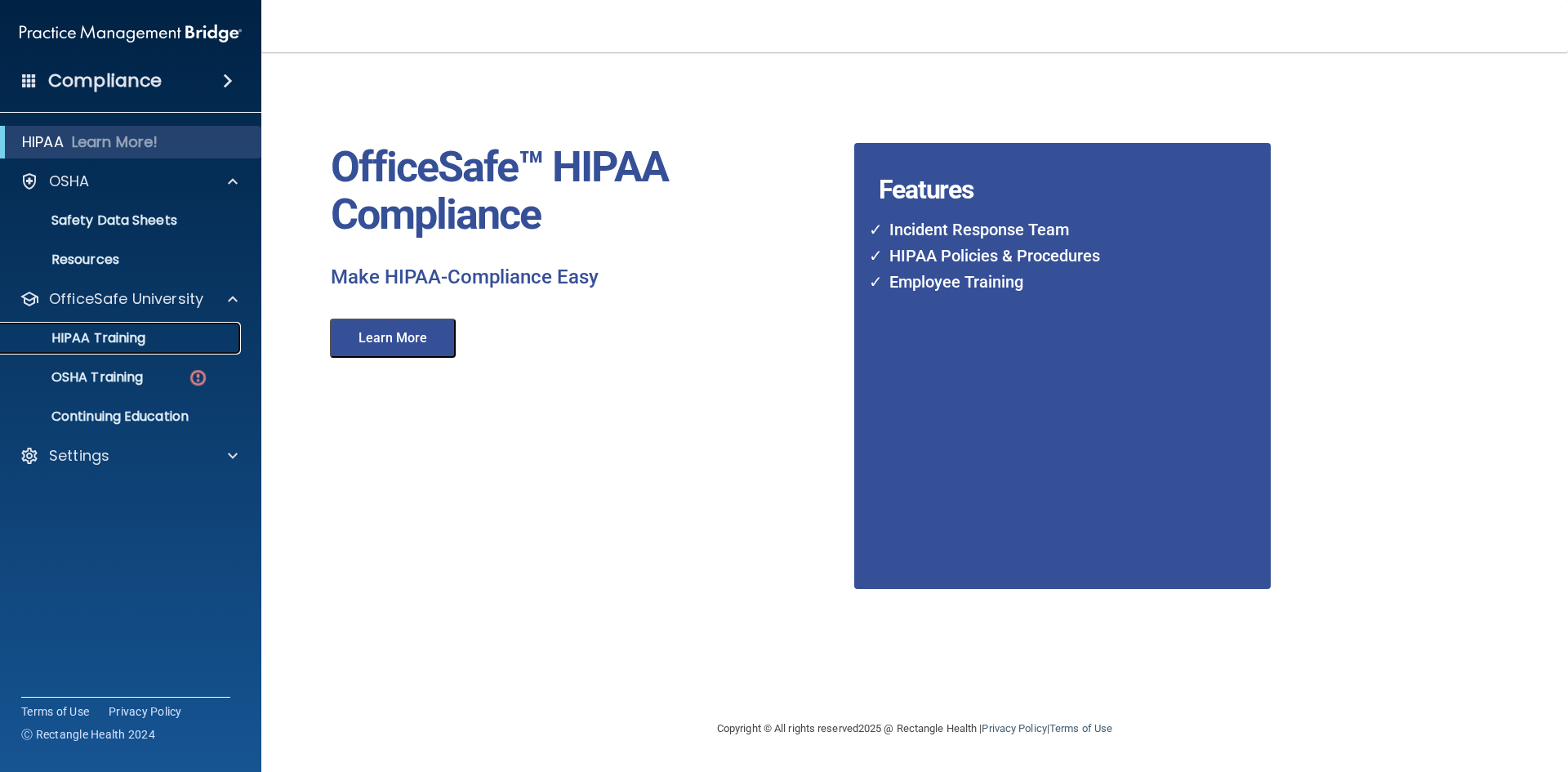
click at [87, 335] on p "HIPAA Training" at bounding box center [78, 338] width 135 height 16
click at [113, 372] on p "OSHA Training" at bounding box center [76, 377] width 132 height 16
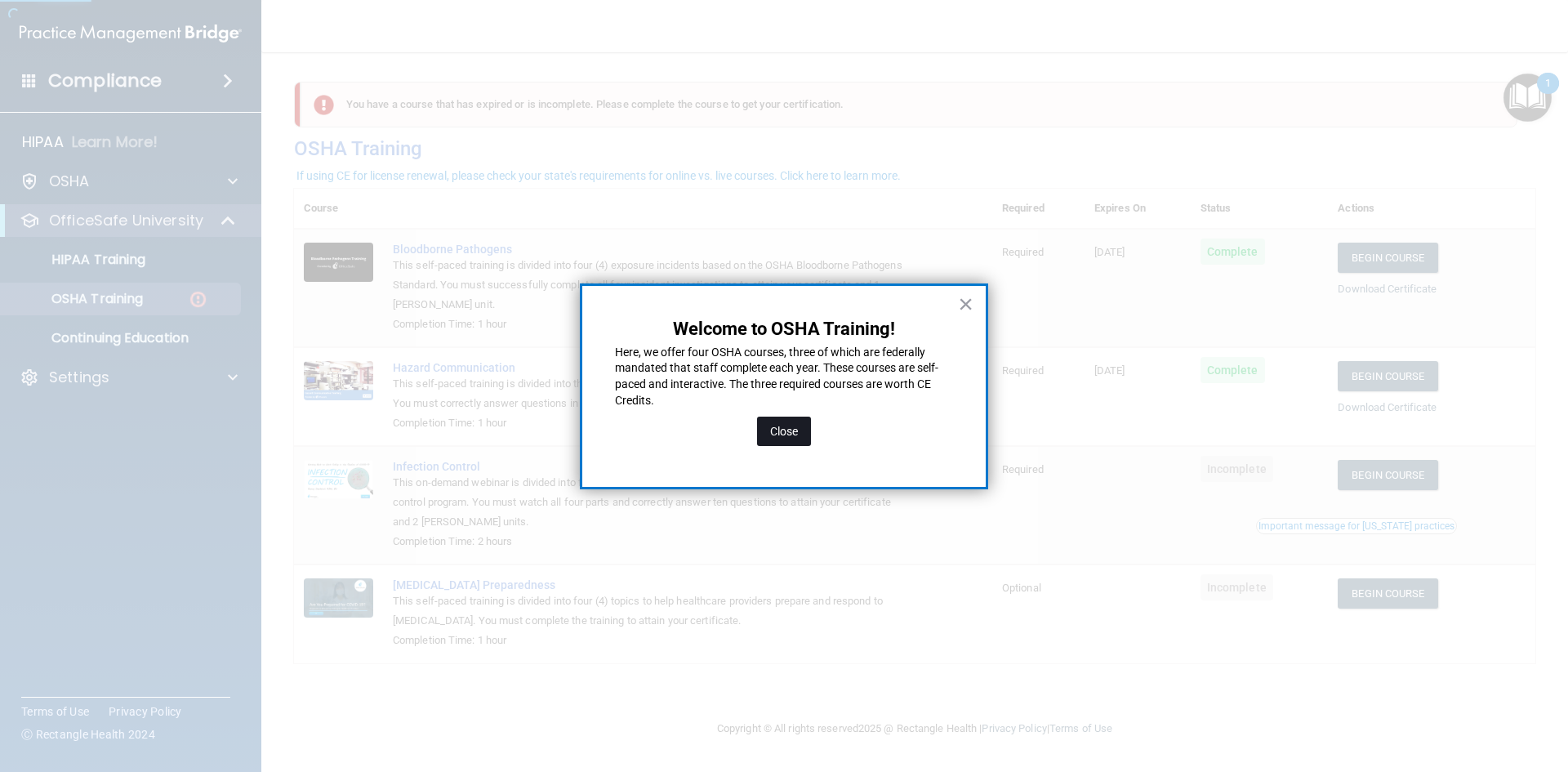
click at [773, 432] on button "Close" at bounding box center [784, 431] width 54 height 29
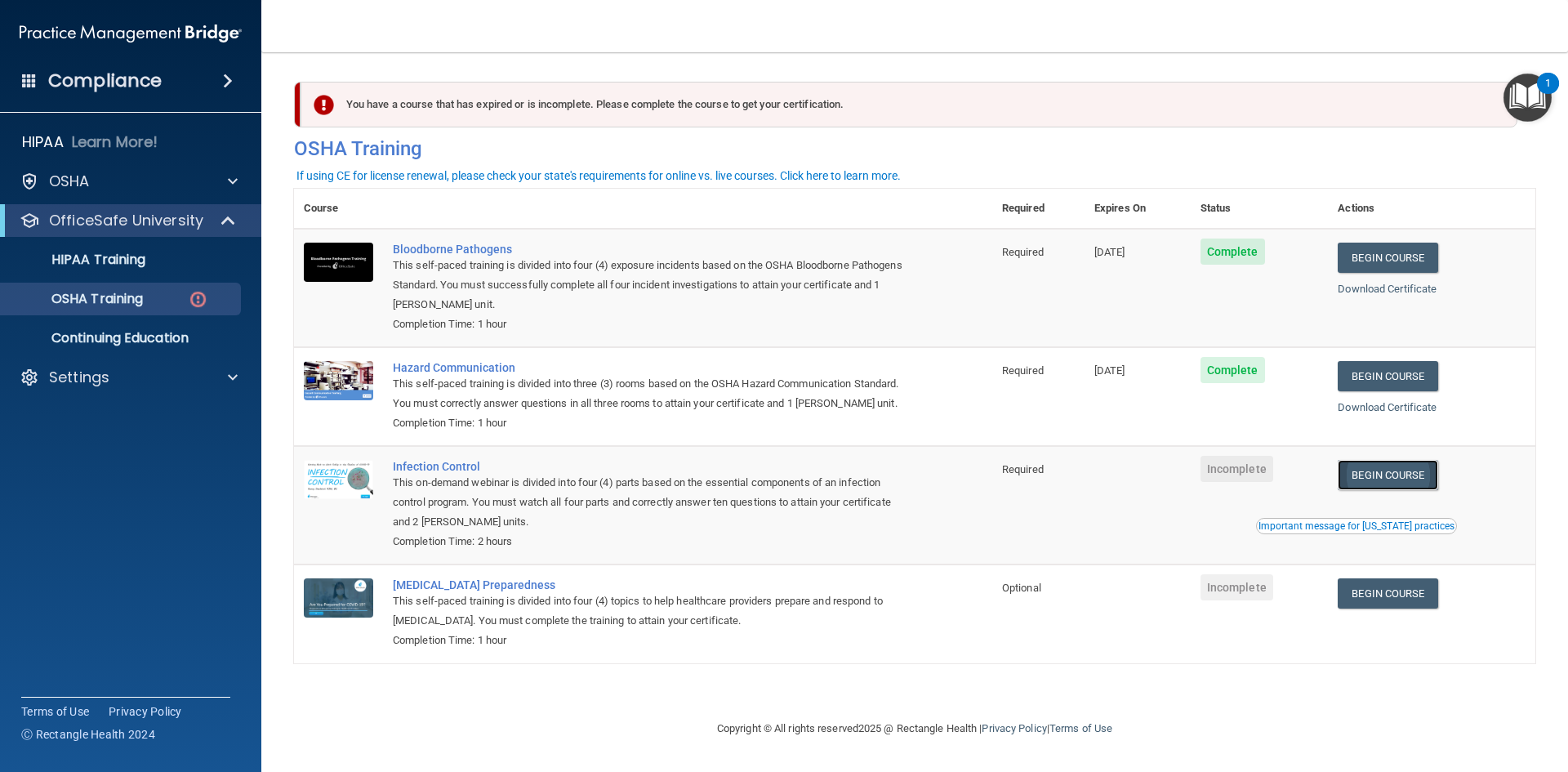
click at [1388, 477] on link "Begin Course" at bounding box center [1387, 474] width 99 height 30
click at [121, 262] on p "HIPAA Training" at bounding box center [78, 260] width 135 height 16
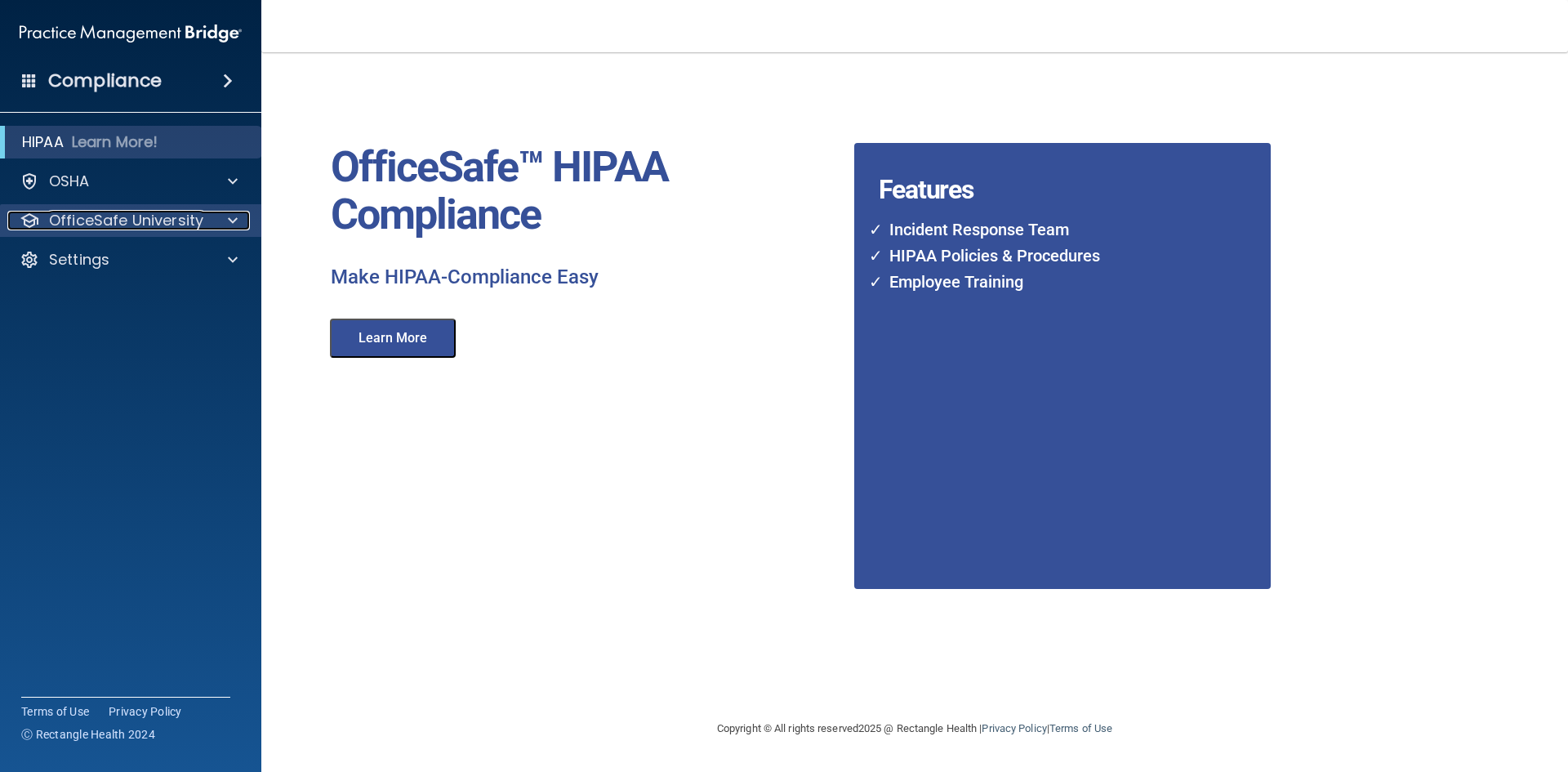
drag, startPoint x: 121, startPoint y: 262, endPoint x: 71, endPoint y: 212, distance: 70.7
click at [71, 212] on p "OfficeSafe University" at bounding box center [126, 220] width 154 height 19
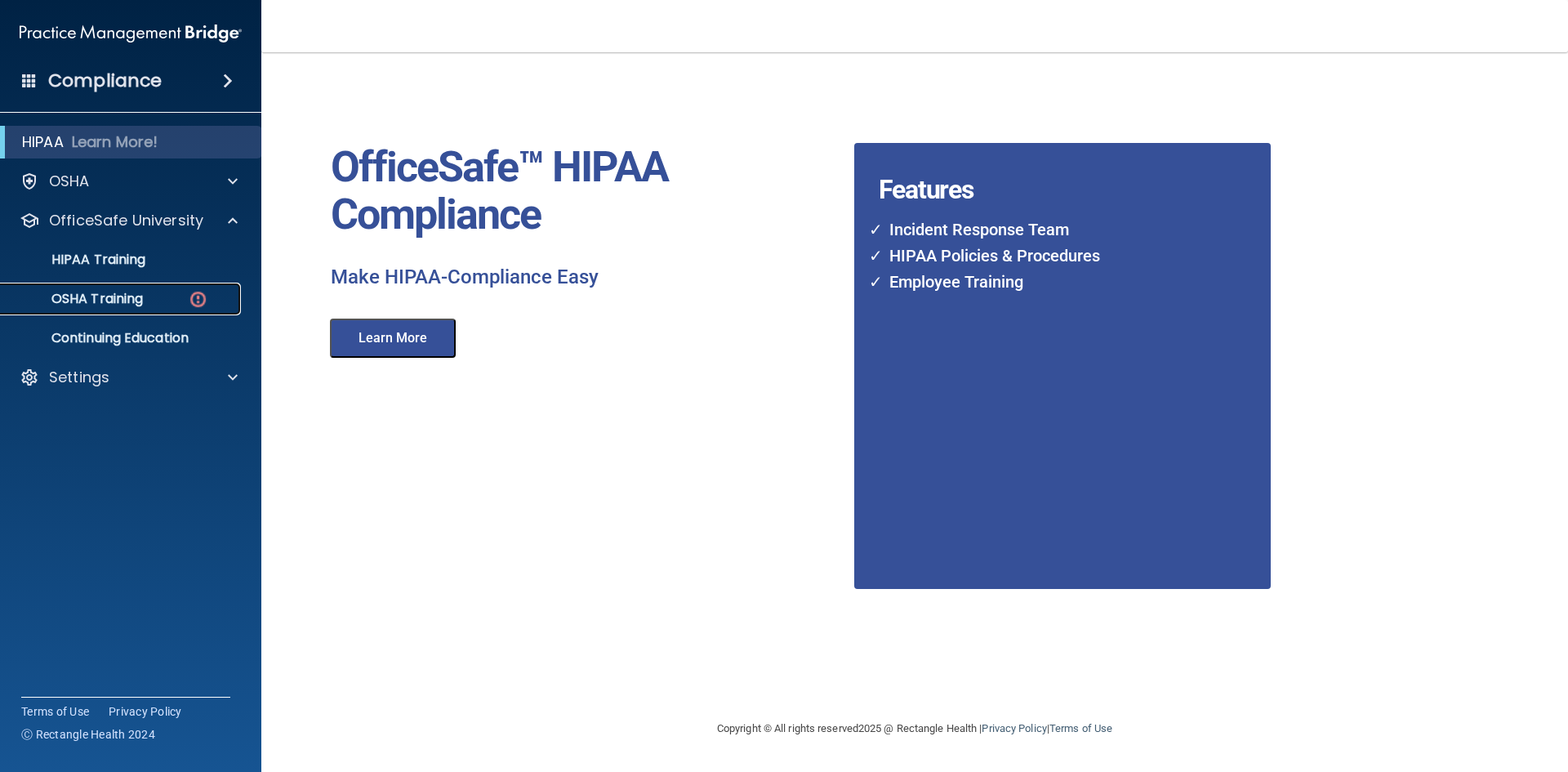
click at [88, 293] on p "OSHA Training" at bounding box center [76, 298] width 132 height 16
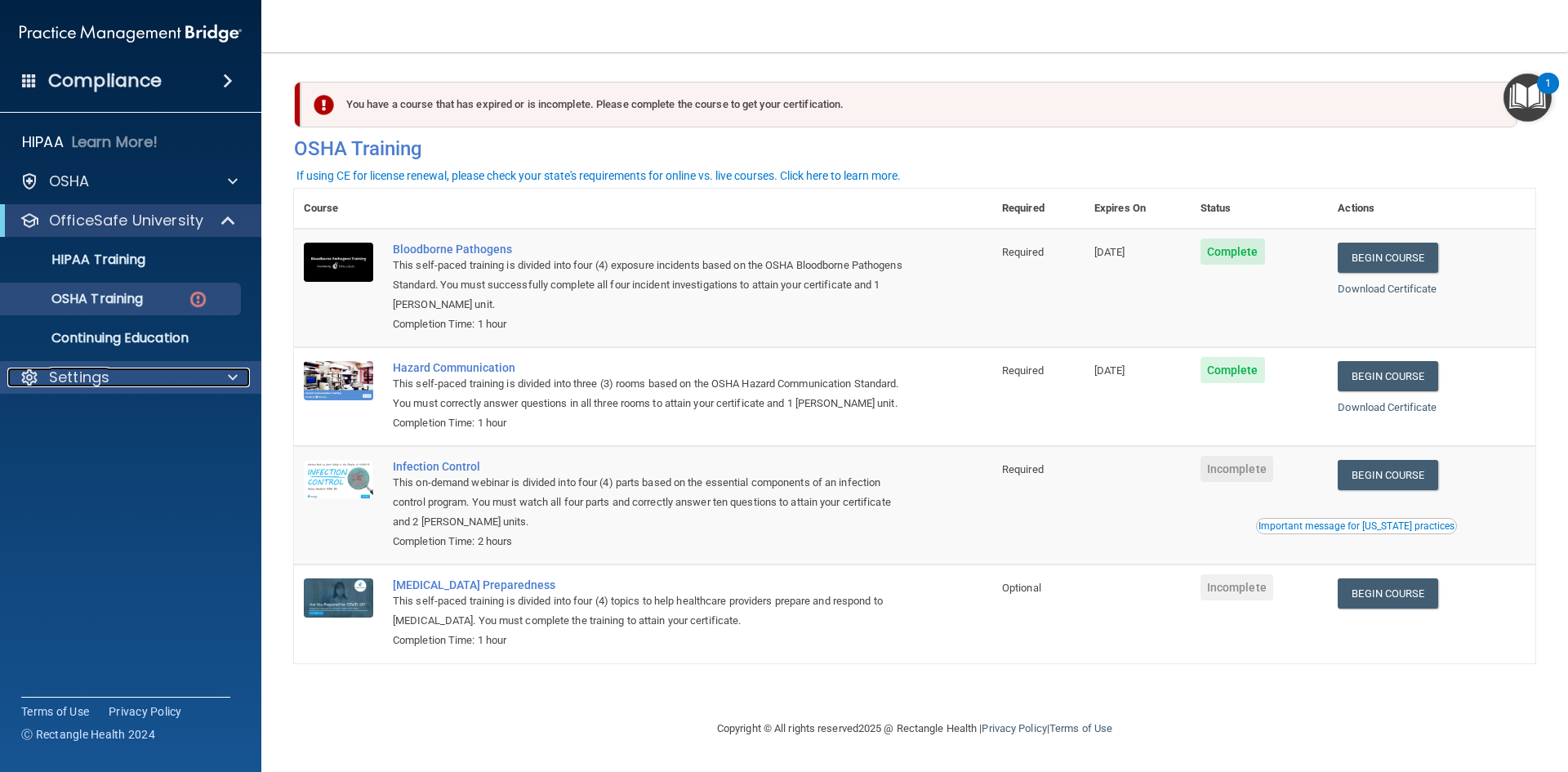
click at [241, 374] on div at bounding box center [230, 377] width 41 height 19
drag, startPoint x: 240, startPoint y: 374, endPoint x: 1539, endPoint y: 93, distance: 1329.0
click at [1539, 93] on img "Open Resource Center, 1 new notification" at bounding box center [1527, 97] width 48 height 48
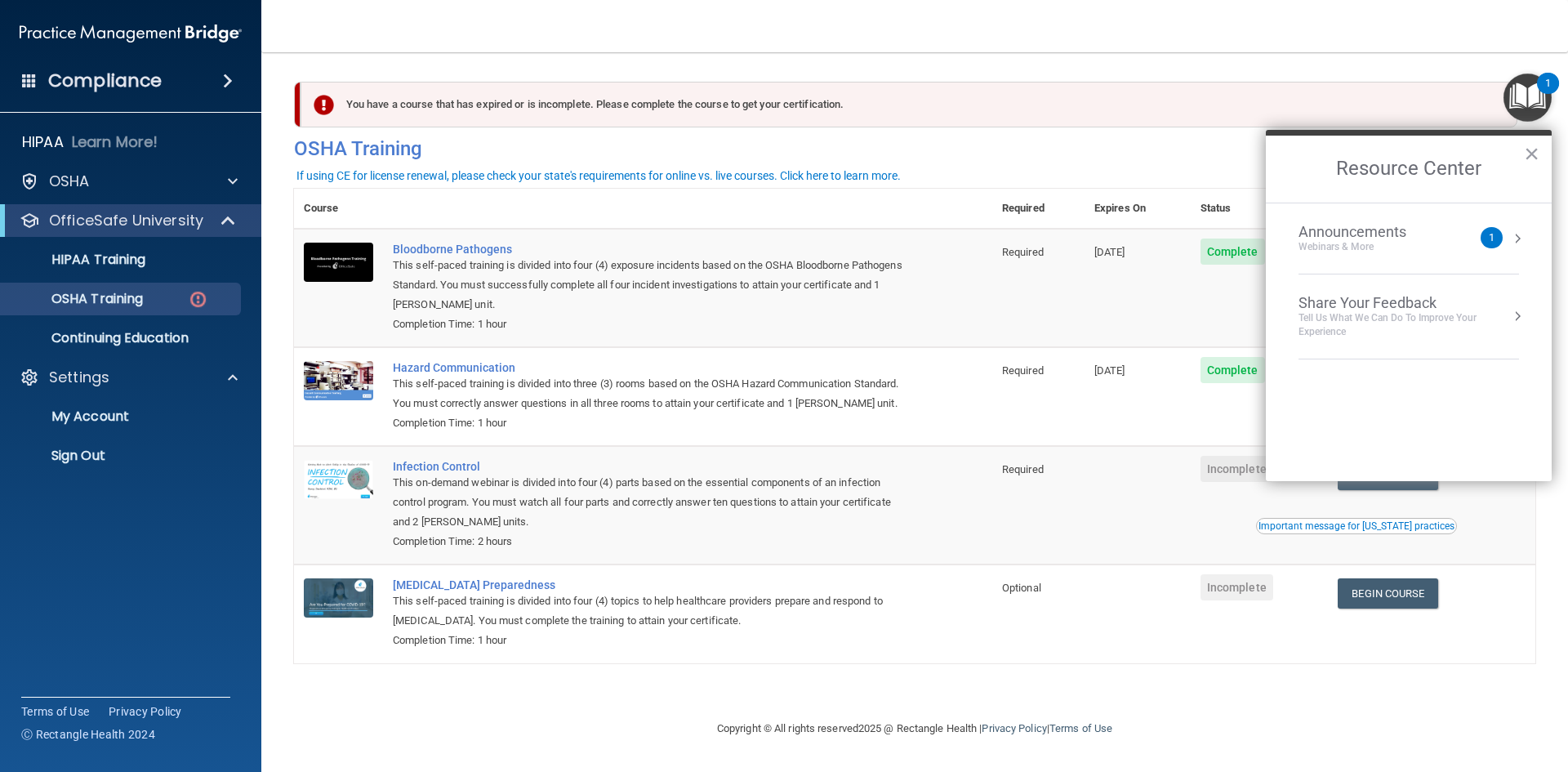
click at [1394, 255] on li "Announcements Webinars & More 1" at bounding box center [1409, 239] width 220 height 71
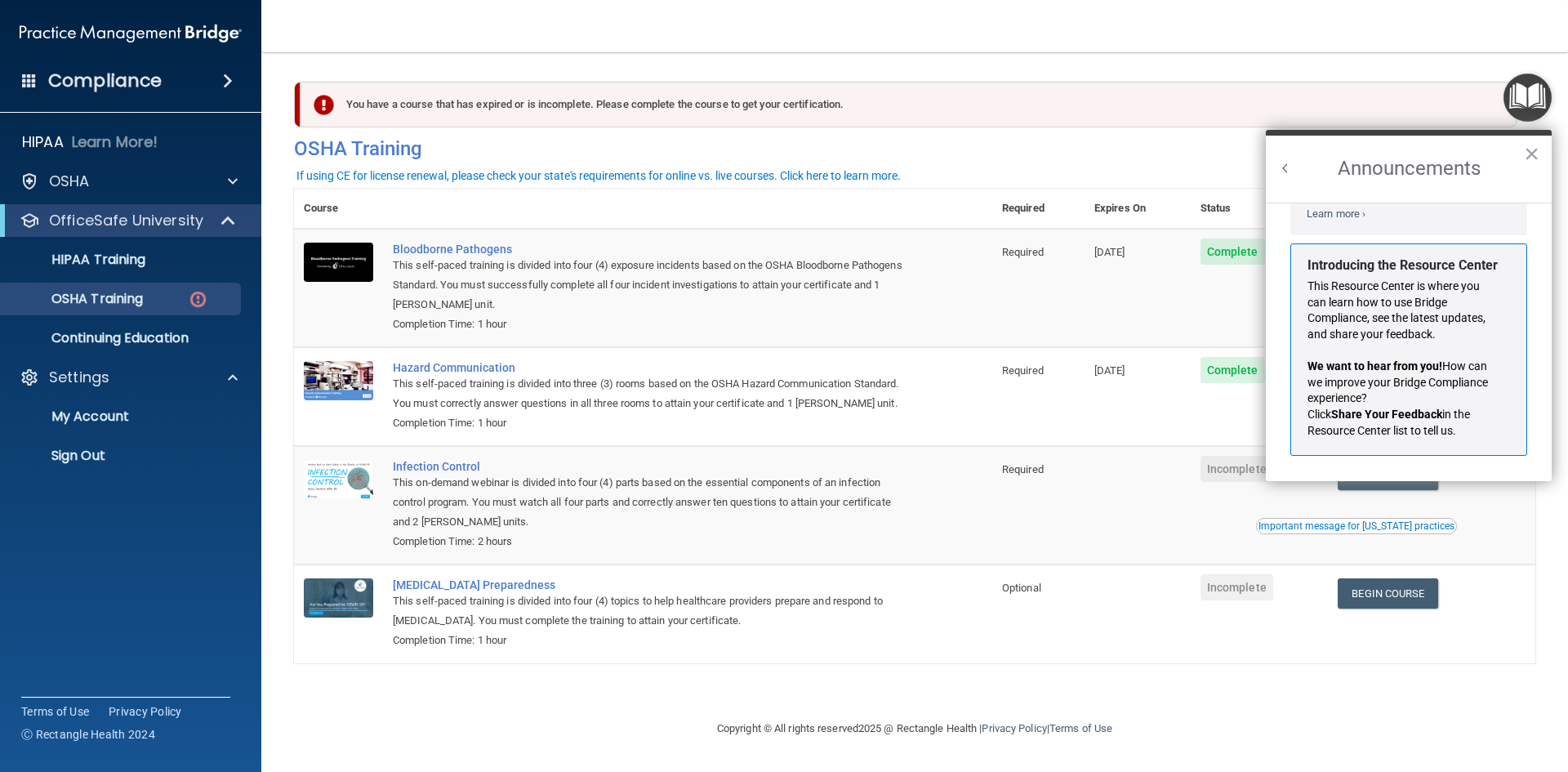
scroll to position [287, 0]
click at [1531, 152] on button "×" at bounding box center [1531, 153] width 15 height 26
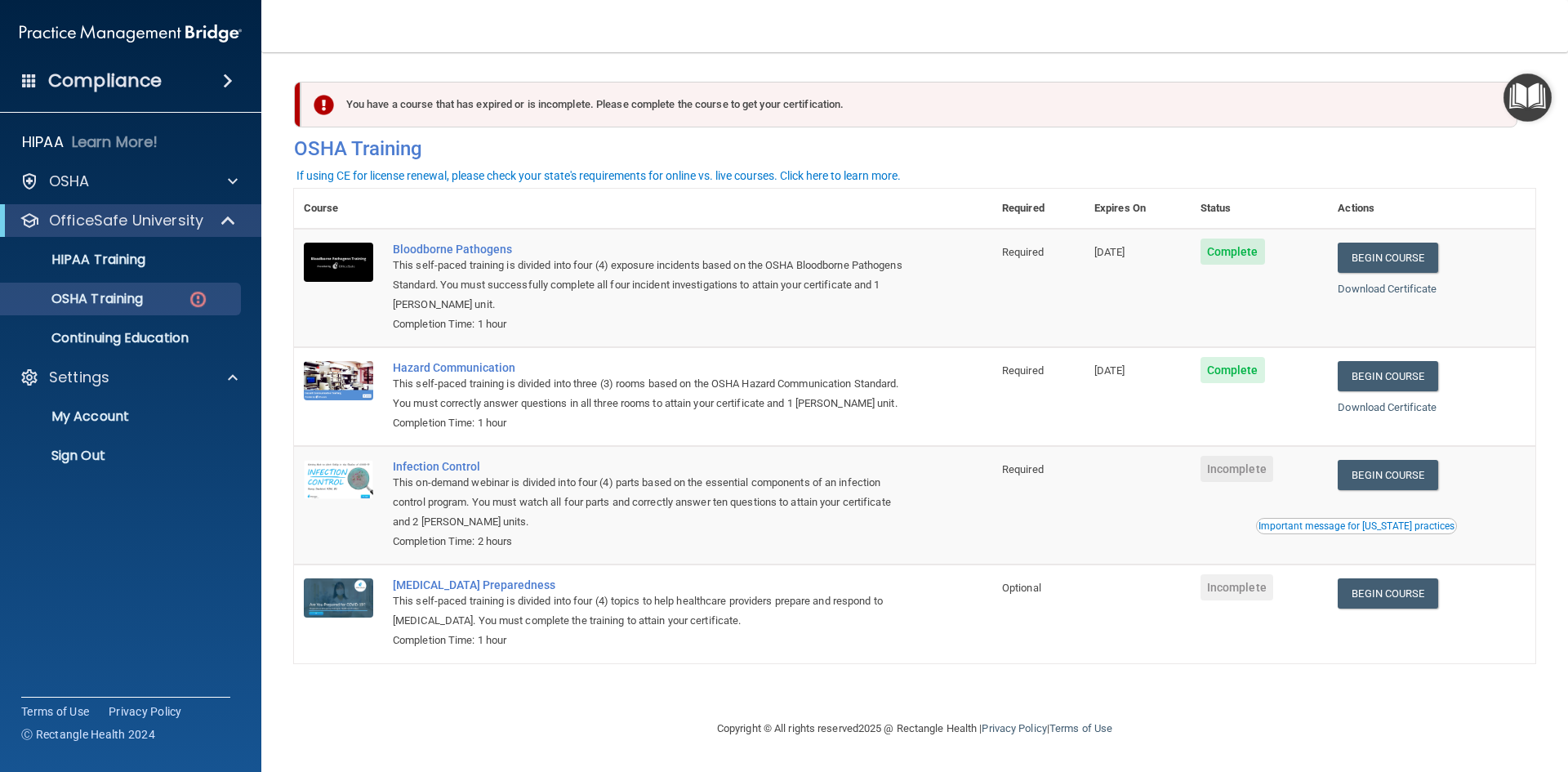
click at [1526, 437] on td "Begin Course Download Certificate" at bounding box center [1431, 397] width 207 height 98
click at [1429, 469] on link "Begin Course" at bounding box center [1387, 474] width 99 height 30
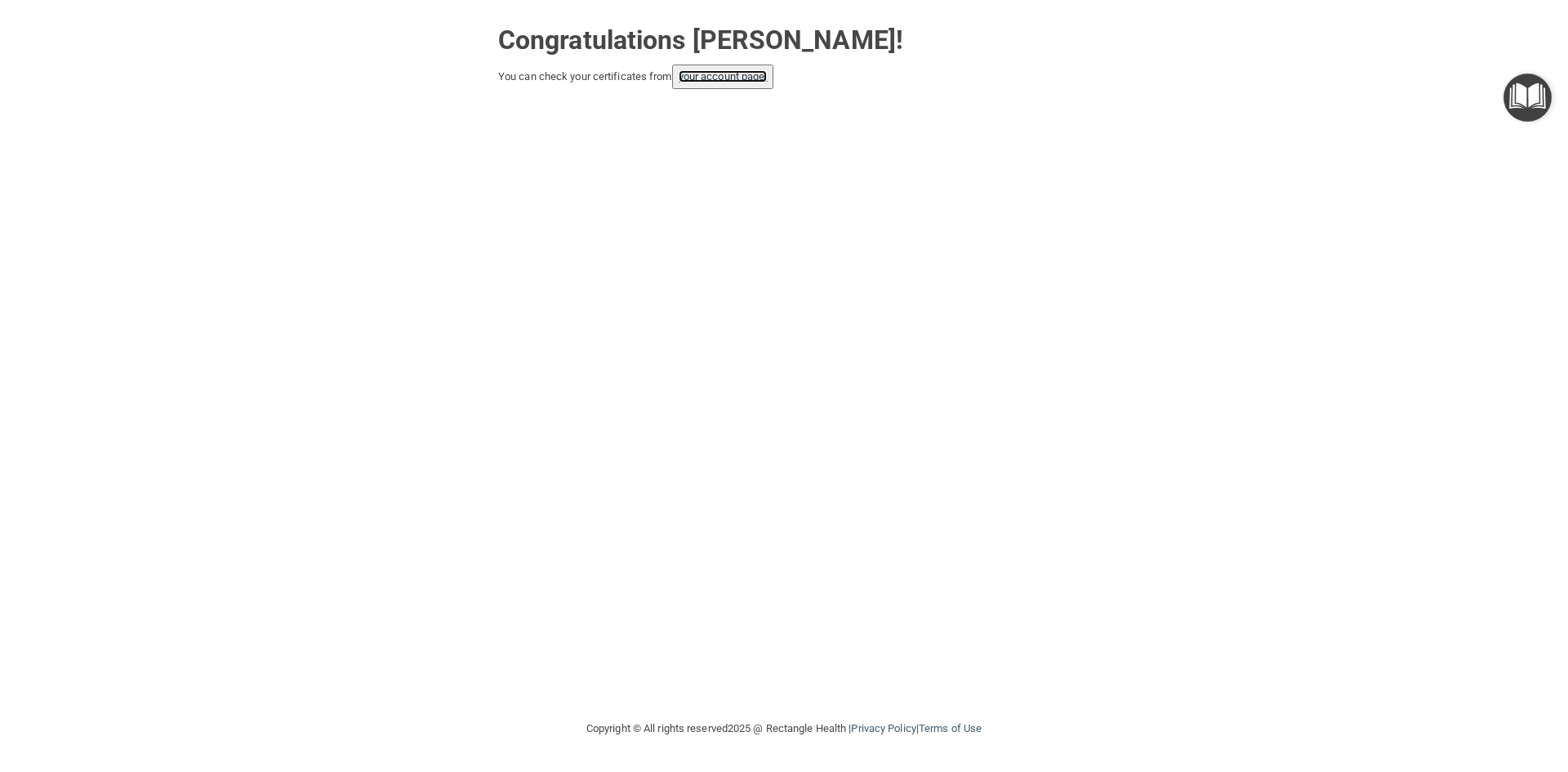
click at [712, 78] on link "your account page!" at bounding box center [723, 76] width 89 height 13
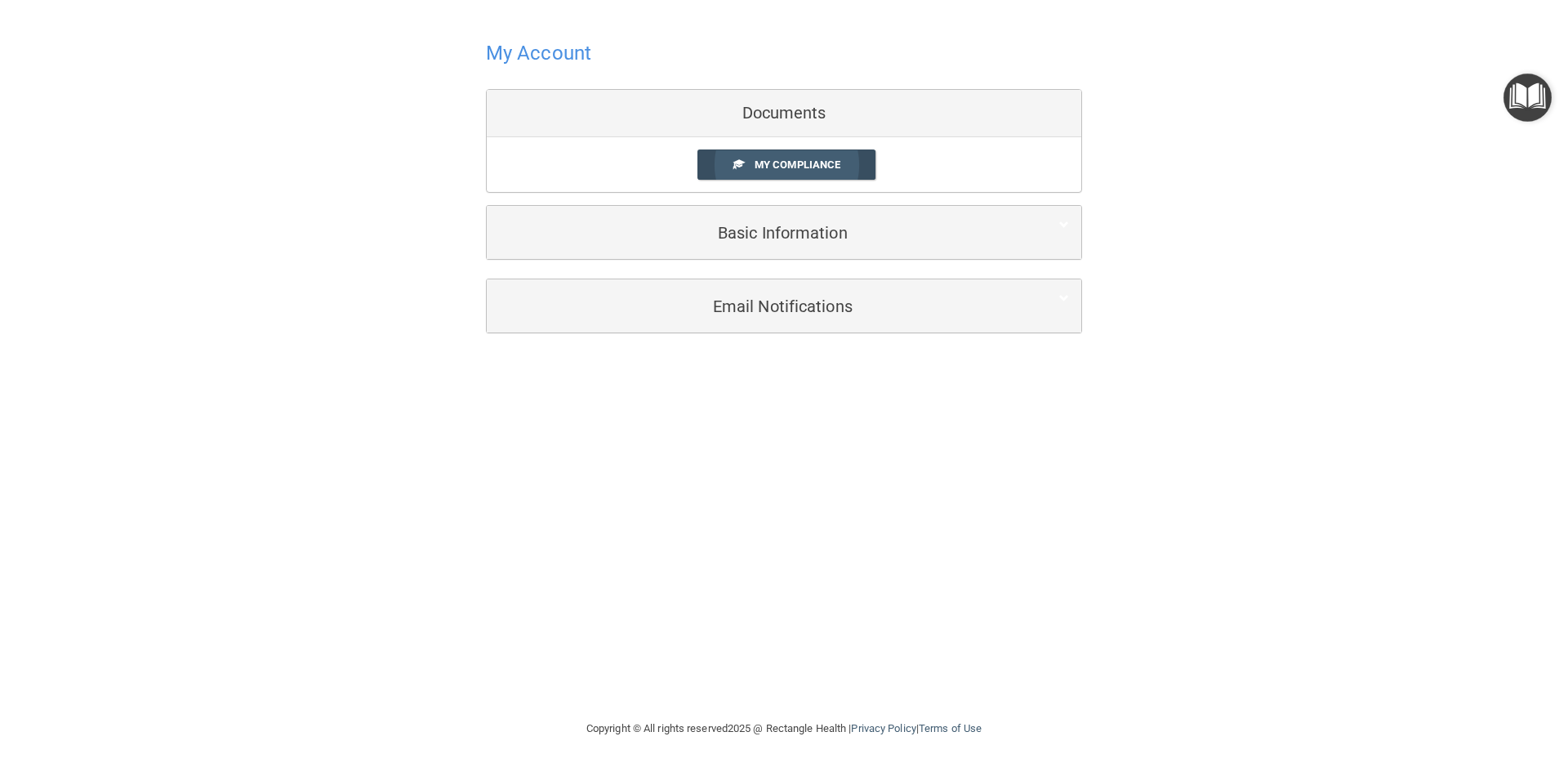
click at [784, 152] on link "My Compliance" at bounding box center [786, 164] width 179 height 30
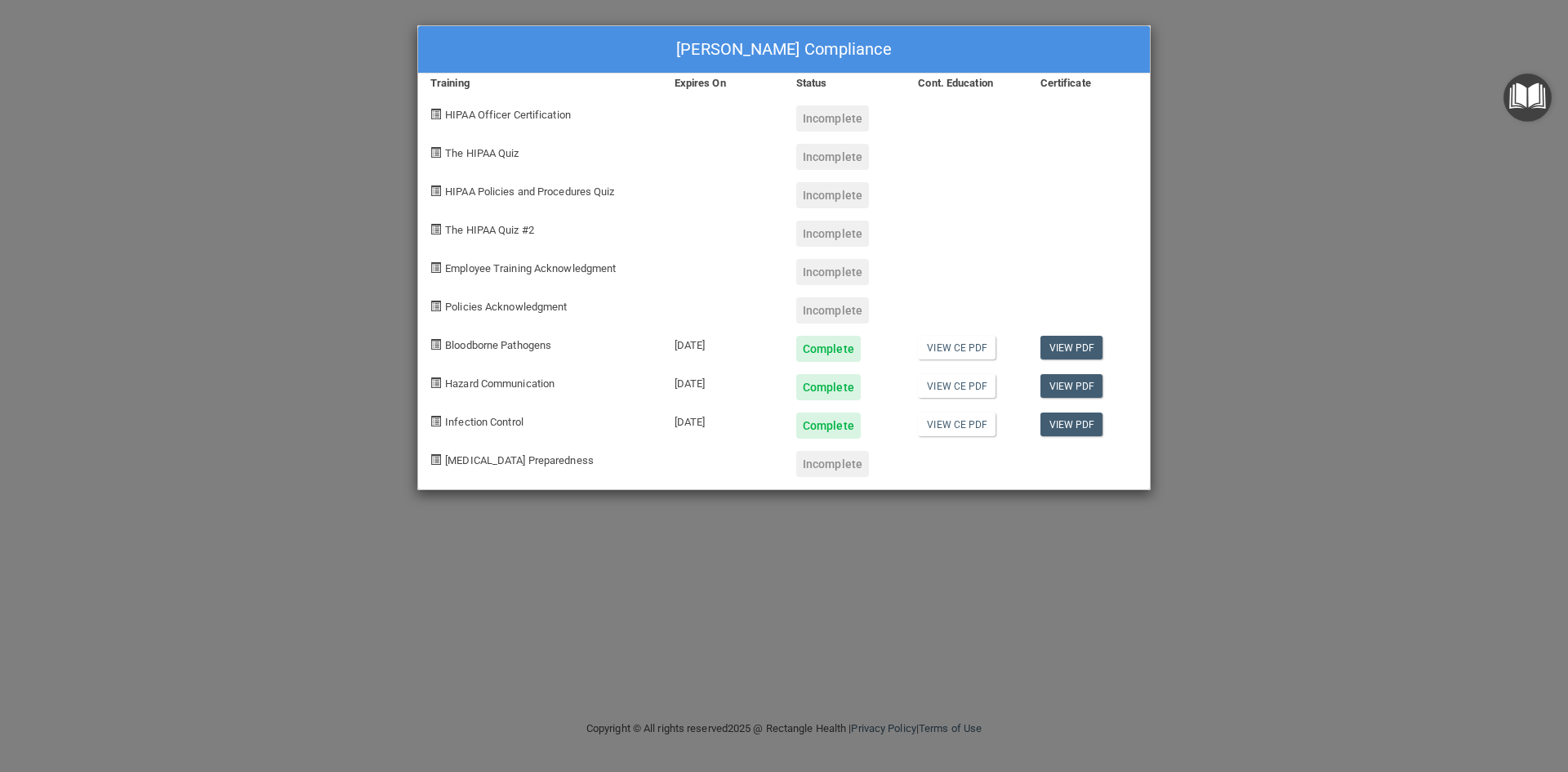
click at [1282, 259] on div "Emily Romeis's Compliance Training Expires On Status Cont. Education Certificat…" at bounding box center [784, 386] width 1568 height 772
